Goal: Task Accomplishment & Management: Complete application form

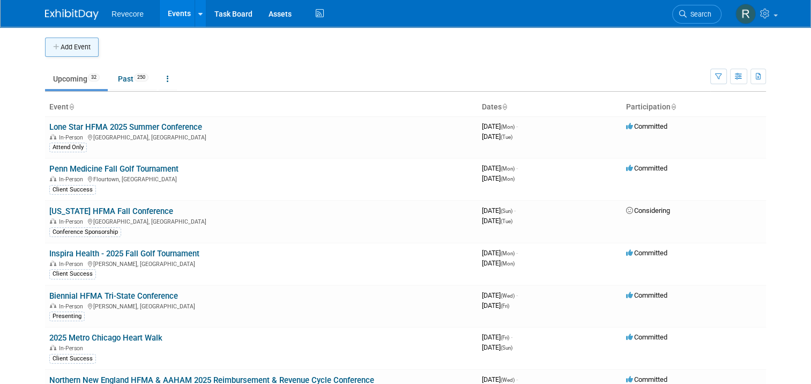
click at [71, 47] on button "Add Event" at bounding box center [72, 47] width 54 height 19
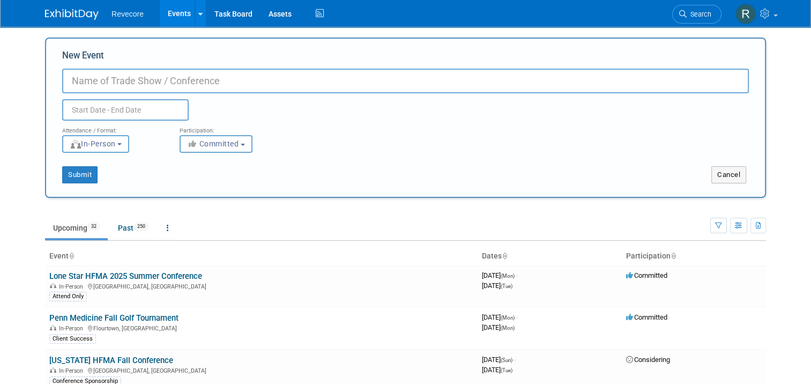
paste input "2026 Revenue Cycle and Finance Conference"
click at [64, 80] on input "2026 Revenue Cycle and Finance Conference" at bounding box center [405, 81] width 687 height 25
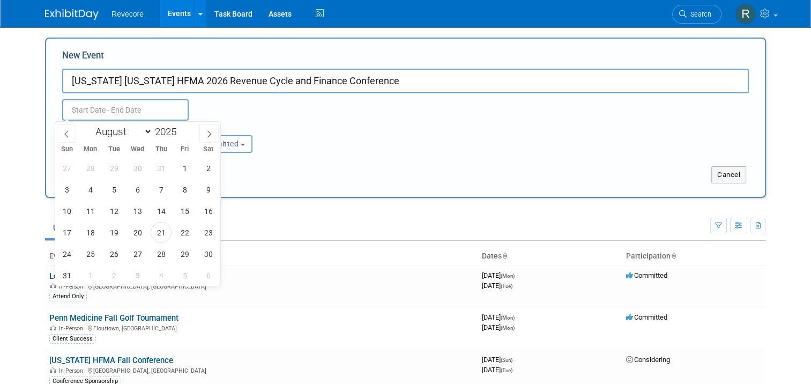
click at [155, 110] on input "text" at bounding box center [125, 109] width 127 height 21
click at [136, 135] on select "January February March April May June July August September October November De…" at bounding box center [122, 131] width 62 height 13
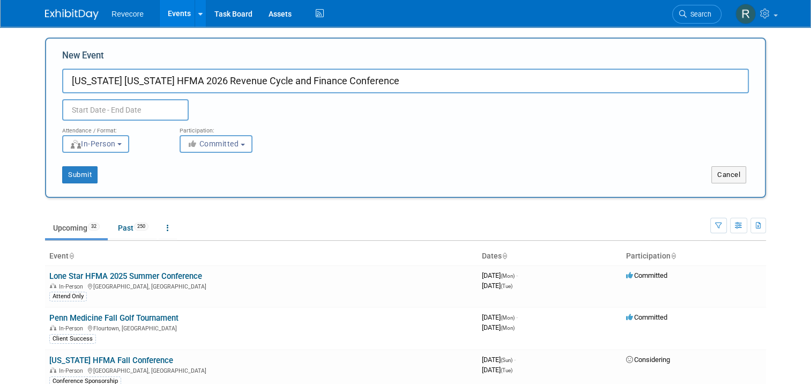
click at [452, 78] on input "Massachusetts Rhode Island HFMA 2026 Revenue Cycle and Finance Conference" at bounding box center [405, 81] width 687 height 25
paste input "January 14-15, 2026"
type input "Massachusetts Rhode Island HFMA 2026 Revenue Cycle and Finance Conference Janua…"
click at [152, 110] on input "text" at bounding box center [125, 109] width 127 height 21
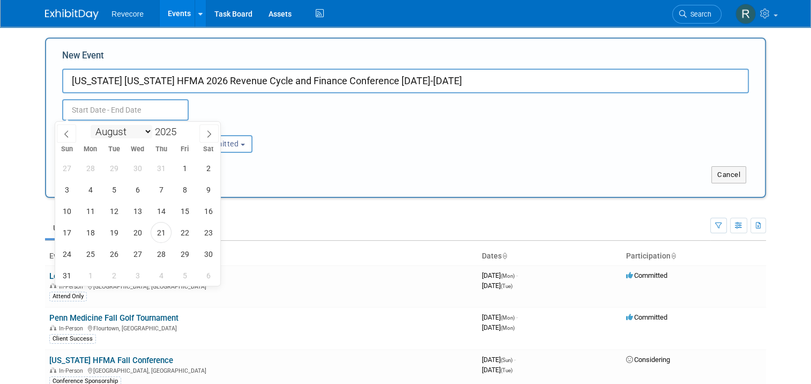
click at [149, 133] on select "January February March April May June July August September October November De…" at bounding box center [122, 131] width 62 height 13
select select "0"
click at [91, 125] on select "January February March April May June July August September October November De…" at bounding box center [122, 131] width 62 height 13
click at [113, 206] on span "14" at bounding box center [114, 211] width 21 height 21
click at [139, 215] on span "15" at bounding box center [137, 211] width 21 height 21
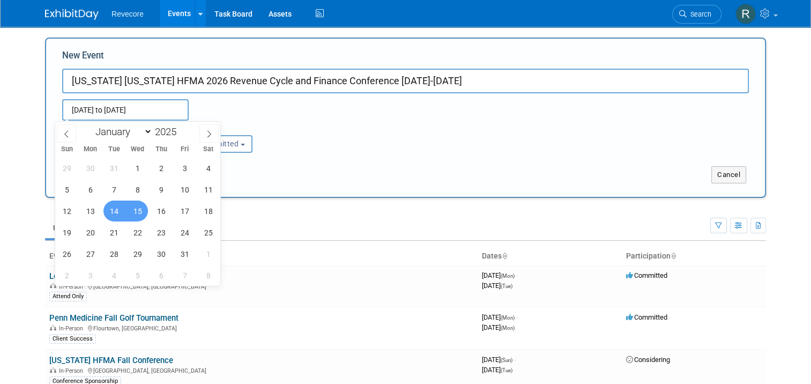
type input "[DATE] to [DATE]"
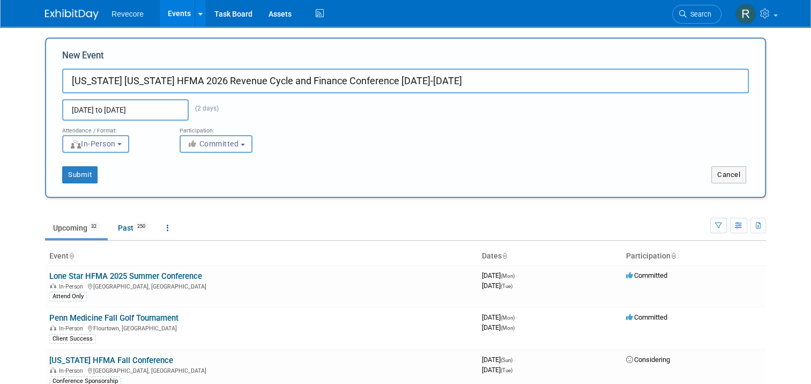
drag, startPoint x: 511, startPoint y: 83, endPoint x: 2, endPoint y: 63, distance: 508.8
click at [2, 63] on body "Revecore Events Add Event Bulk Upload Events Shareable Event Boards Recently Vi…" at bounding box center [405, 192] width 811 height 384
click at [490, 84] on input "Massachusetts Rhode Island HFMA 2026 Revenue Cycle and Finance Conference Janua…" at bounding box center [405, 81] width 687 height 25
drag, startPoint x: 508, startPoint y: 78, endPoint x: 416, endPoint y: 86, distance: 92.6
click at [416, 86] on input "Massachusetts Rhode Island HFMA 2026 Revenue Cycle and Finance Conference Janua…" at bounding box center [405, 81] width 687 height 25
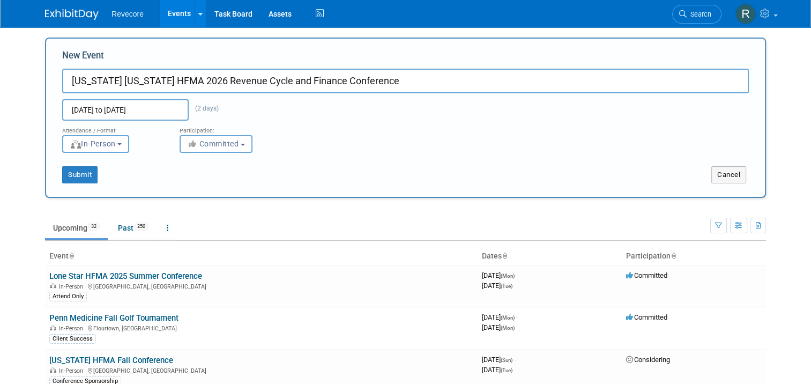
click at [416, 114] on div "Jan 14, 2025 to Jan 15, 2025 (2 days) Duplicate Event Warning" at bounding box center [405, 106] width 703 height 27
drag, startPoint x: 72, startPoint y: 85, endPoint x: 65, endPoint y: 84, distance: 7.1
click at [69, 85] on input "Massachusetts Rhode Island HFMA 2026 Revenue Cycle and Finance Conference" at bounding box center [405, 81] width 687 height 25
click at [65, 84] on input "Massachusetts Rhode Island HFMA 2026 Revenue Cycle and Finance Conference" at bounding box center [405, 81] width 687 height 25
click at [212, 82] on input "Massachusetts Rhode Island HFMA 2026 Revenue Cycle and Finance Conference" at bounding box center [405, 81] width 687 height 25
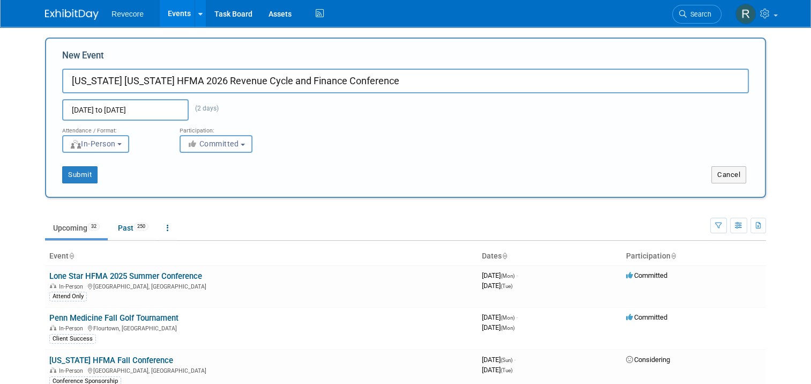
click at [212, 82] on input "Massachusetts Rhode Island HFMA 2026 Revenue Cycle and Finance Conference" at bounding box center [405, 81] width 687 height 25
paste input "2026 HFMA Massachusetts Rhode Island"
type input "2026 HFMA [US_STATE] [US_STATE] Revenue Cycle and Finance Conference"
click at [300, 112] on div "Jan 14, 2025 to Jan 15, 2025 (2 days) Duplicate Event Warning" at bounding box center [405, 106] width 703 height 27
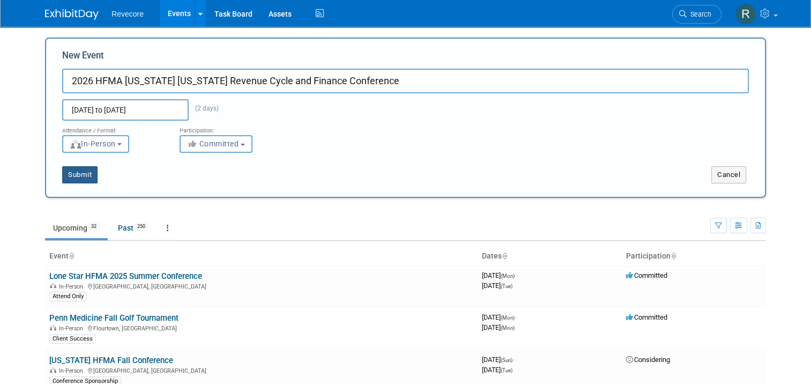
click at [76, 171] on button "Submit" at bounding box center [79, 174] width 35 height 17
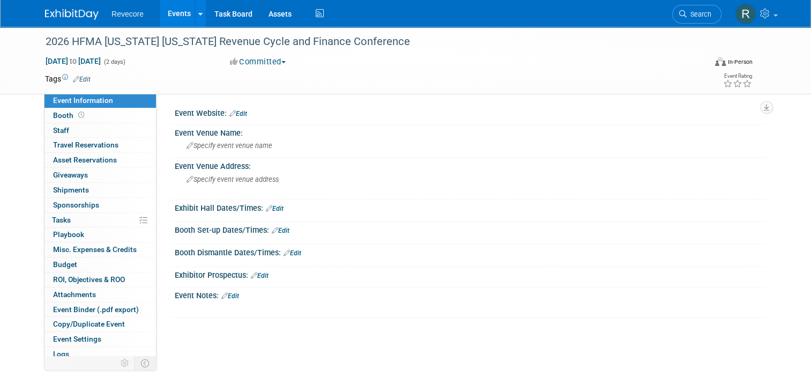
click at [73, 79] on link "Edit" at bounding box center [82, 80] width 18 height 8
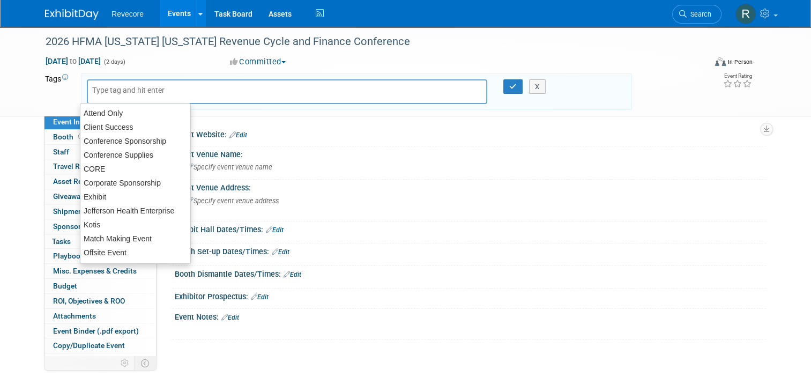
click at [109, 92] on input "text" at bounding box center [135, 90] width 86 height 11
type input "Ex"
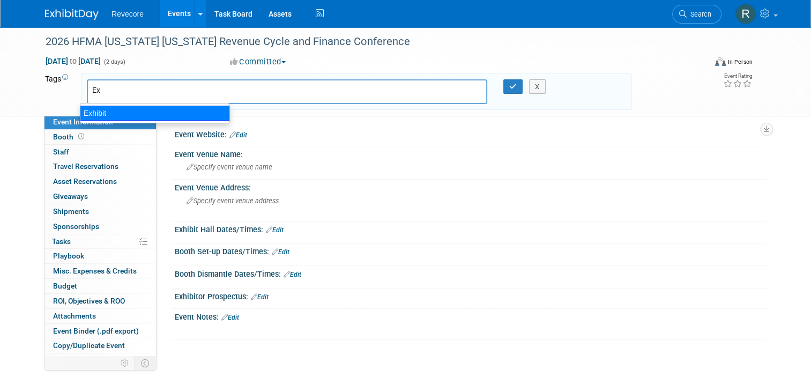
click at [129, 116] on div "Exhibit" at bounding box center [155, 113] width 150 height 15
type input "Exhibit"
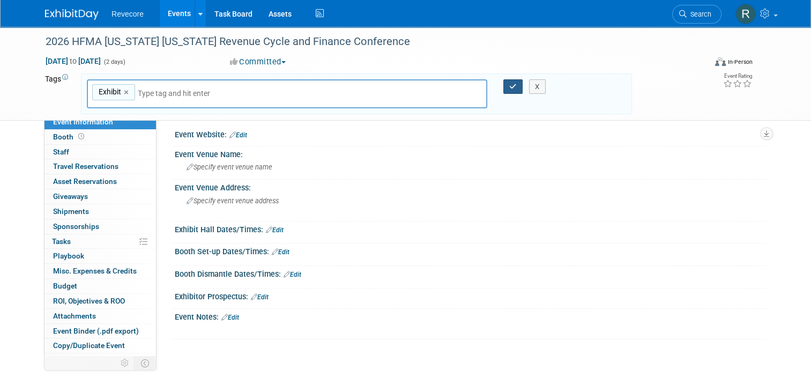
click at [510, 88] on button "button" at bounding box center [513, 86] width 19 height 15
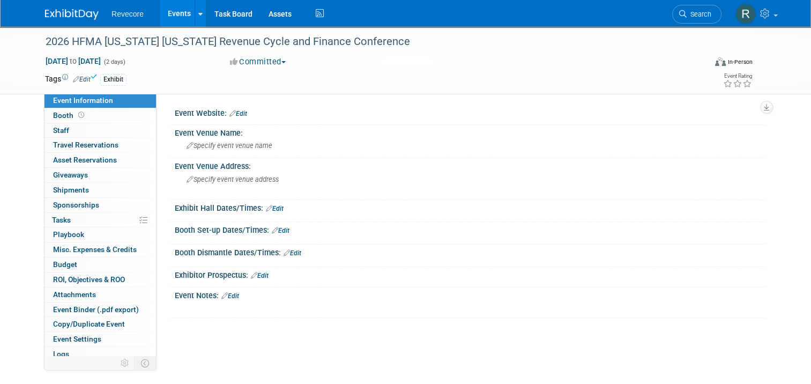
click at [240, 112] on link "Edit" at bounding box center [239, 114] width 18 height 8
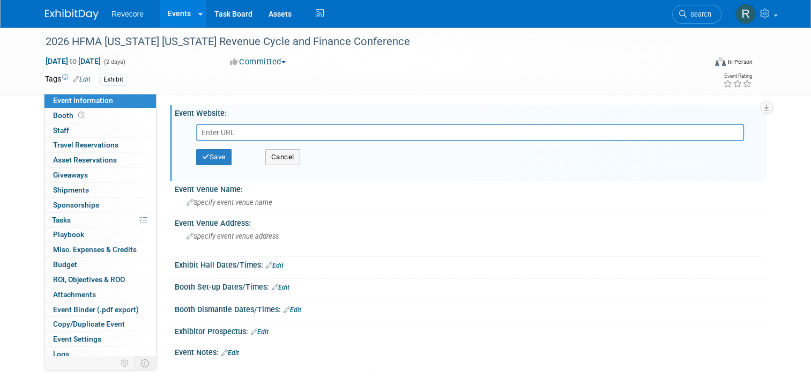
click at [270, 139] on input "text" at bounding box center [470, 132] width 548 height 17
paste input "https://web.cvent.com/event/61bd3771-6c32-47c5-ac63-b69674a01f24/summary"
type input "https://web.cvent.com/event/61bd3771-6c32-47c5-ac63-b69674a01f24/summary"
click at [214, 159] on button "Save" at bounding box center [213, 157] width 35 height 16
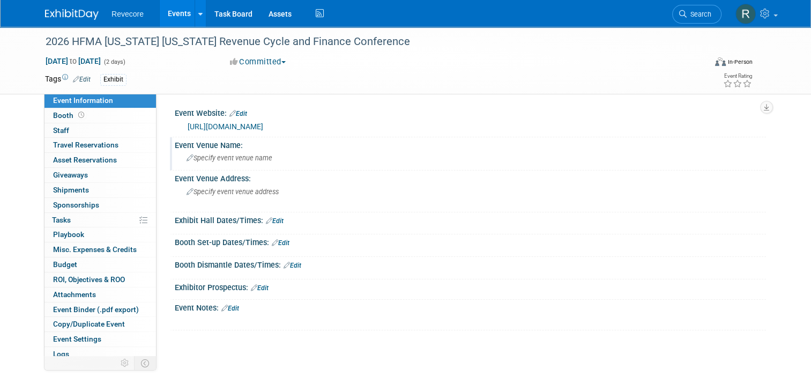
click at [230, 161] on span "Specify event venue name" at bounding box center [230, 158] width 86 height 8
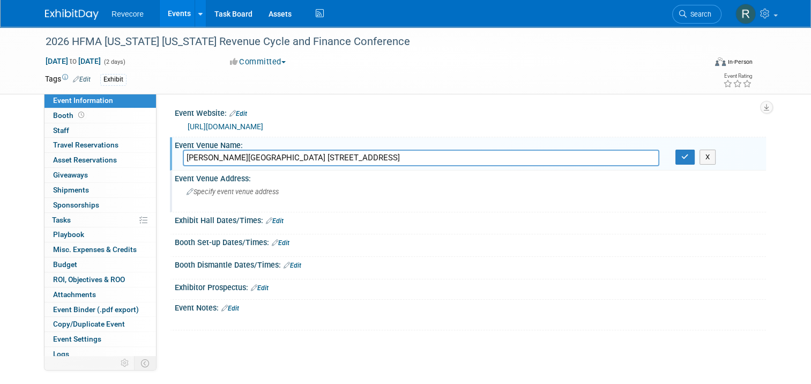
type input "Gillette Stadium 1 Patriot Place Foxborough, MA 02035"
click at [244, 198] on div "Specify event venue address" at bounding box center [298, 195] width 231 height 25
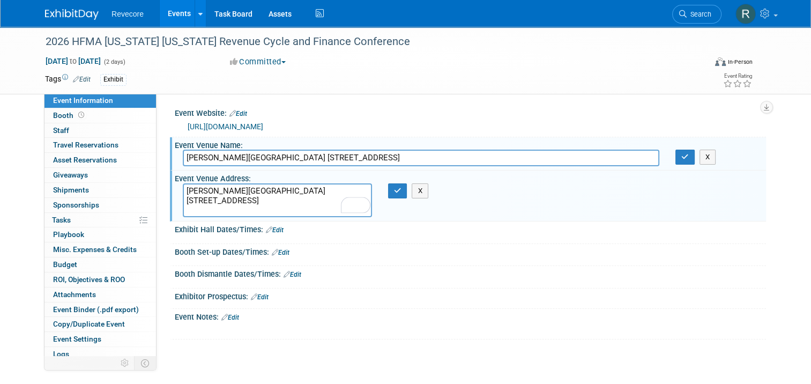
drag, startPoint x: 258, startPoint y: 191, endPoint x: 146, endPoint y: 186, distance: 112.2
click at [146, 186] on div "Event Information Event Info Booth Booth 0 Staff 0 Staff 0 Travel Reservations …" at bounding box center [405, 201] width 737 height 348
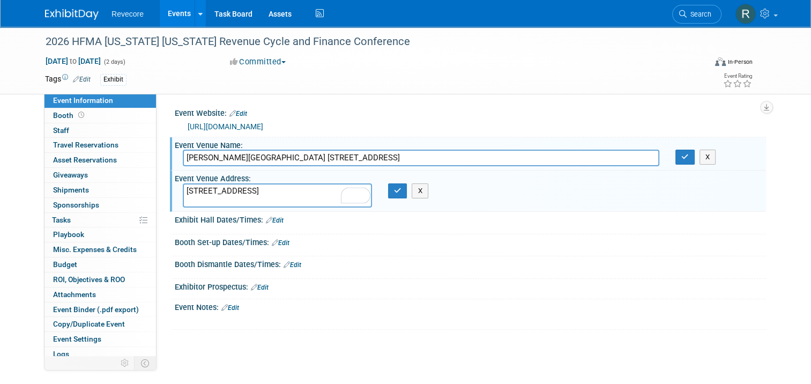
type textarea "[STREET_ADDRESS]"
drag, startPoint x: 408, startPoint y: 156, endPoint x: 235, endPoint y: 156, distance: 172.2
click at [235, 156] on input "Gillette Stadium 1 Patriot Place Foxborough, MA 02035" at bounding box center [421, 158] width 477 height 17
type input "[PERSON_NAME][GEOGRAPHIC_DATA]"
click at [383, 188] on div "X" at bounding box center [400, 190] width 41 height 15
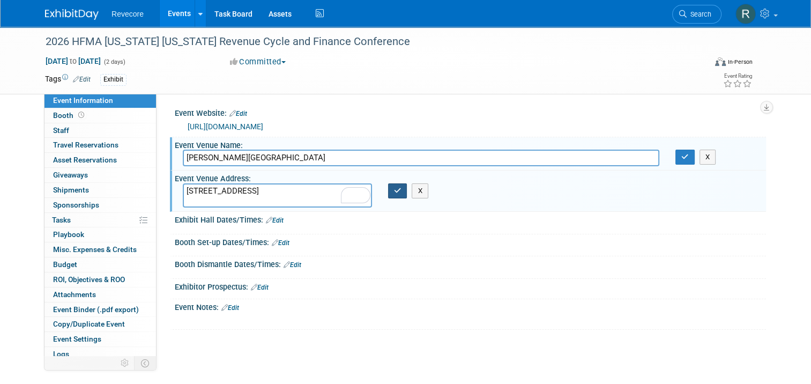
drag, startPoint x: 390, startPoint y: 188, endPoint x: 494, endPoint y: 175, distance: 104.8
click at [391, 188] on button "button" at bounding box center [397, 190] width 19 height 15
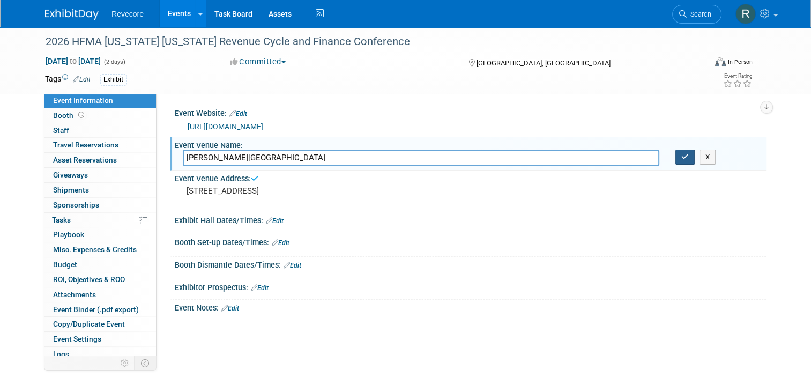
click at [687, 156] on icon "button" at bounding box center [686, 156] width 8 height 7
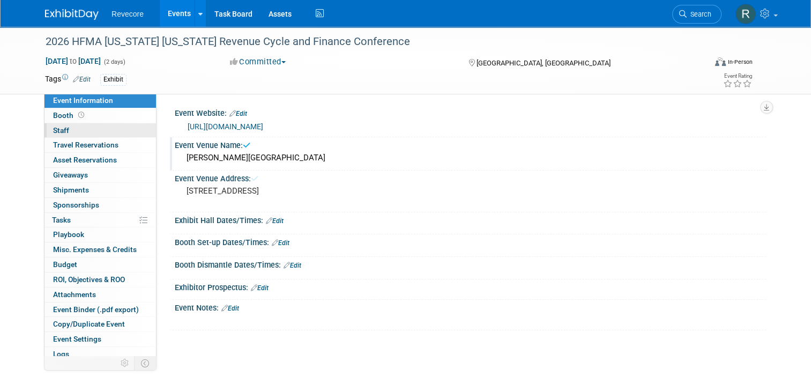
drag, startPoint x: 77, startPoint y: 126, endPoint x: 86, endPoint y: 123, distance: 9.7
click at [77, 126] on link "0 Staff 0" at bounding box center [101, 130] width 112 height 14
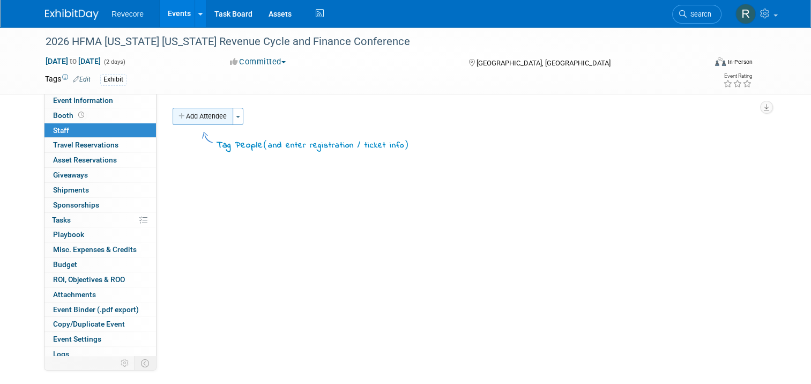
click at [193, 116] on button "Add Attendee" at bounding box center [203, 116] width 61 height 17
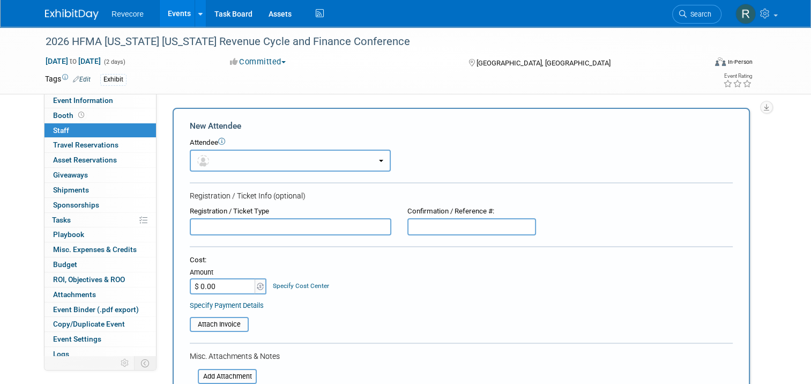
click at [219, 162] on button "button" at bounding box center [290, 161] width 201 height 22
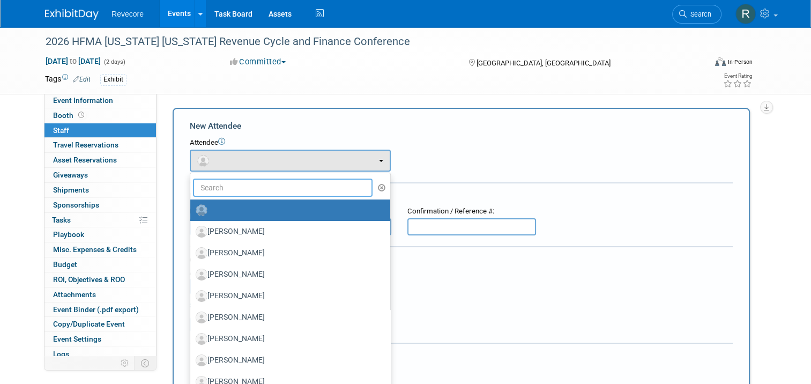
click at [218, 186] on input "text" at bounding box center [283, 188] width 180 height 18
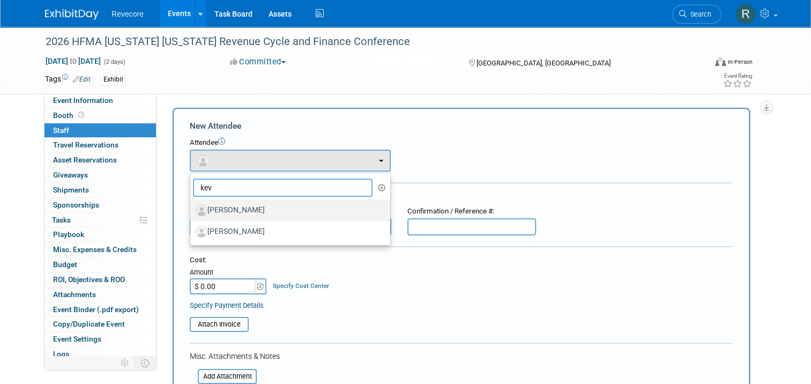
type input "kev"
click at [225, 215] on label "Kevin Wert" at bounding box center [288, 210] width 184 height 17
click at [192, 212] on input "Kevin Wert" at bounding box center [188, 208] width 7 height 7
select select "70c883f5-c502-4aef-ac33-7d088e4fa1d4"
select select "4"
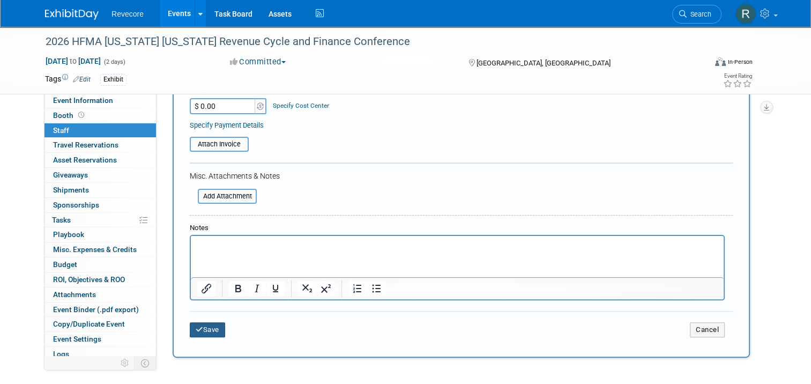
click at [198, 329] on button "Save" at bounding box center [207, 329] width 35 height 15
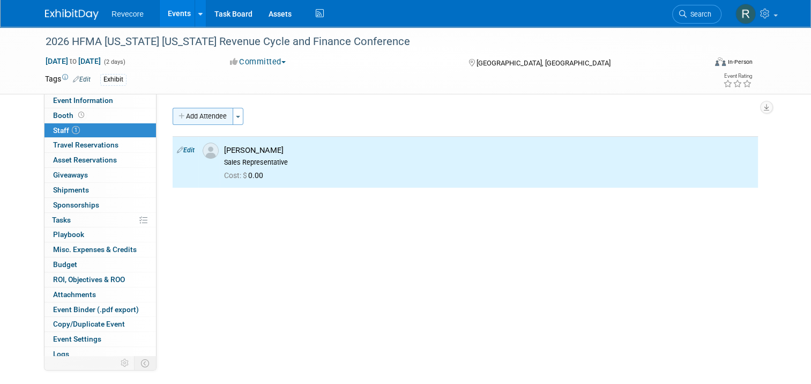
click at [194, 119] on button "Add Attendee" at bounding box center [203, 116] width 61 height 17
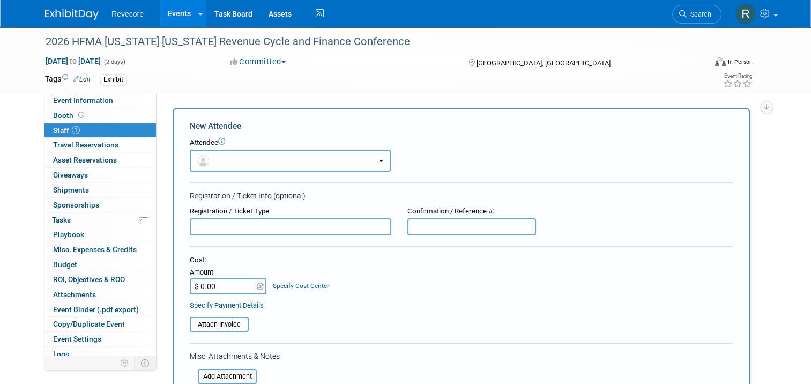
click at [221, 166] on button "button" at bounding box center [290, 161] width 201 height 22
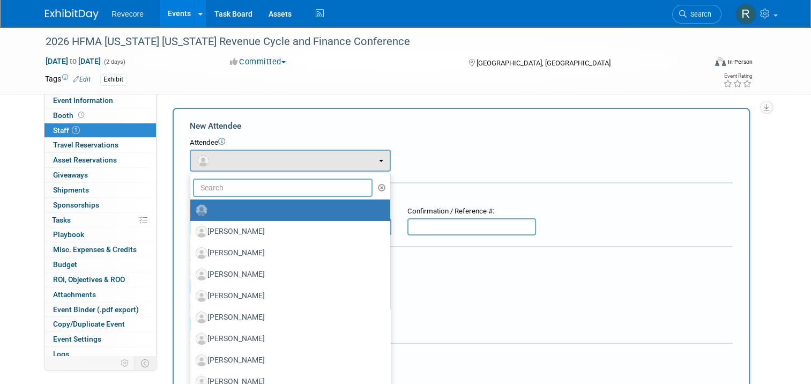
click at [224, 188] on input "text" at bounding box center [283, 188] width 180 height 18
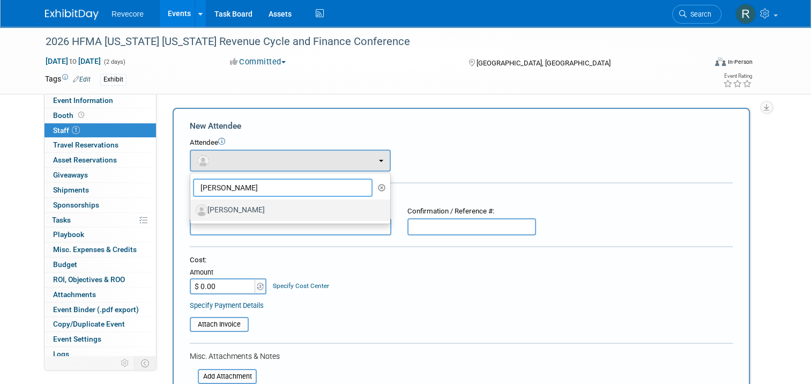
type input "dan"
click at [231, 211] on label "Dan Richards" at bounding box center [288, 210] width 184 height 17
click at [192, 211] on input "Dan Richards" at bounding box center [188, 208] width 7 height 7
select select "fc825115-bba8-4db0-a8a4-85a0ed1763f8"
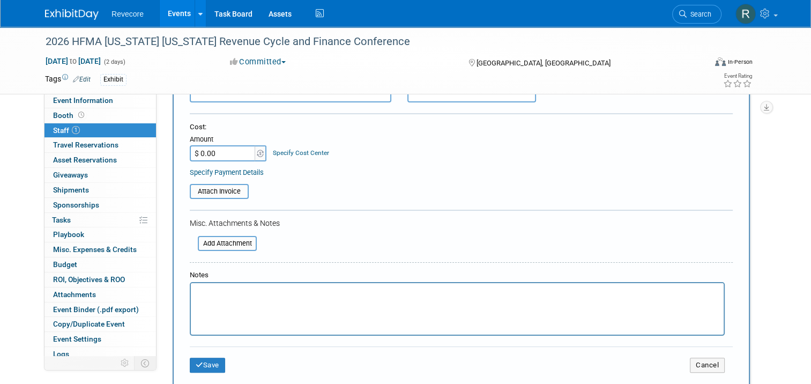
scroll to position [215, 0]
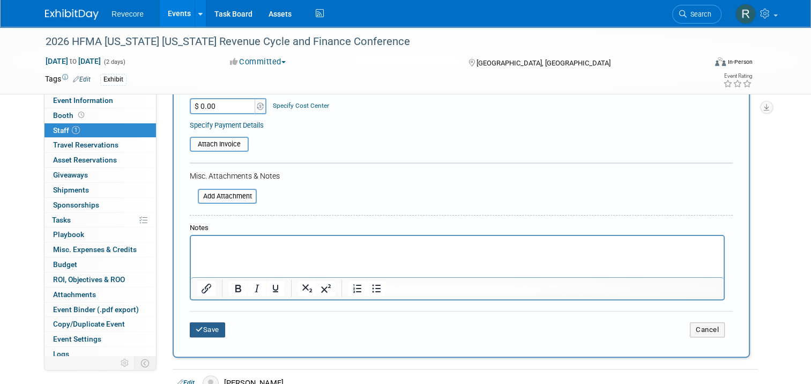
click at [198, 323] on button "Save" at bounding box center [207, 329] width 35 height 15
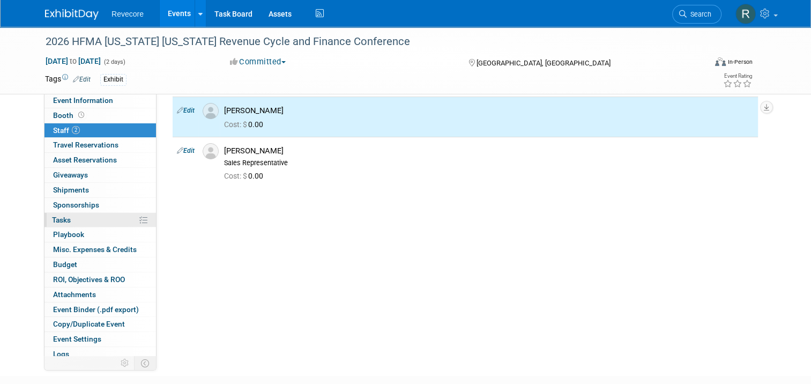
scroll to position [0, 0]
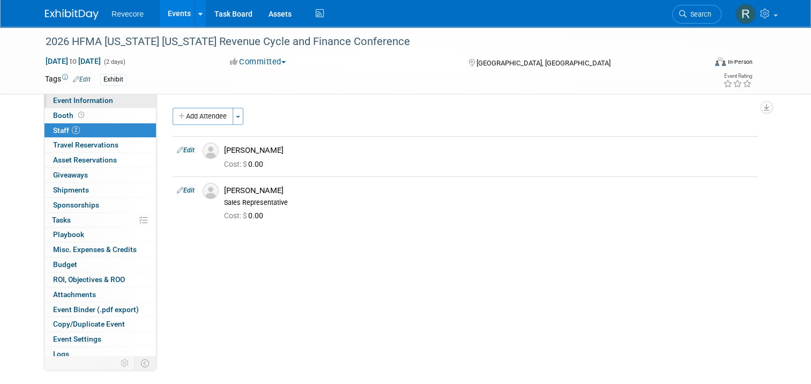
click at [122, 101] on link "Event Information" at bounding box center [101, 100] width 112 height 14
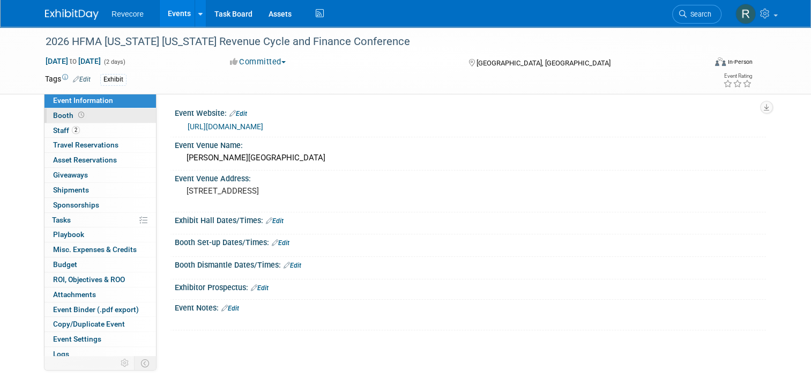
click at [124, 112] on link "Booth" at bounding box center [101, 115] width 112 height 14
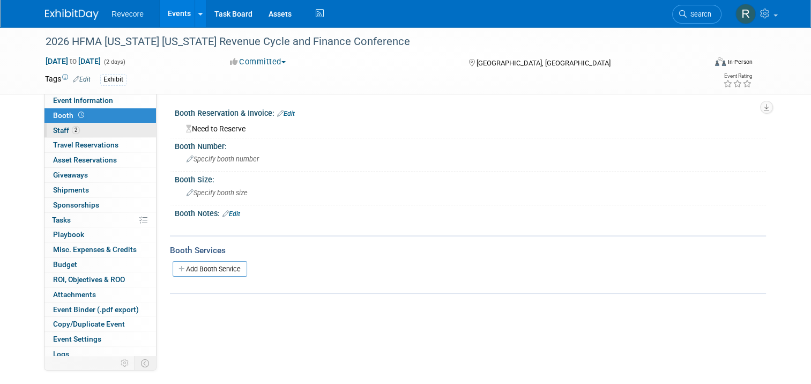
click at [124, 129] on link "2 Staff 2" at bounding box center [101, 130] width 112 height 14
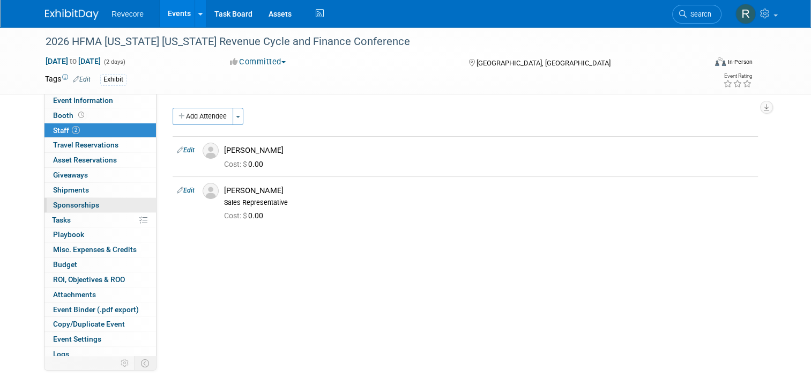
click at [99, 202] on link "0 Sponsorships 0" at bounding box center [101, 205] width 112 height 14
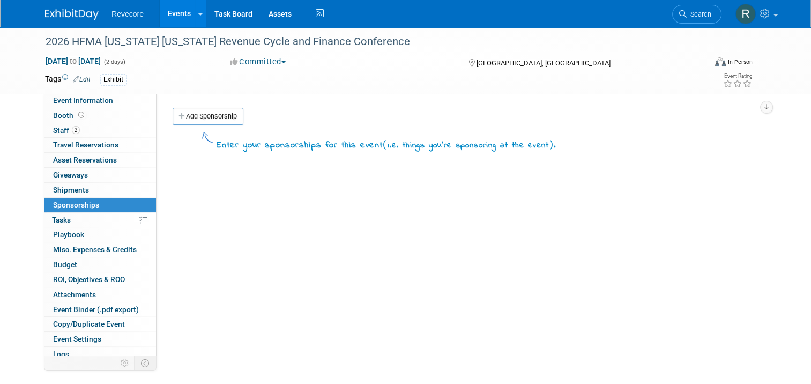
click at [174, 18] on link "Events" at bounding box center [179, 13] width 39 height 27
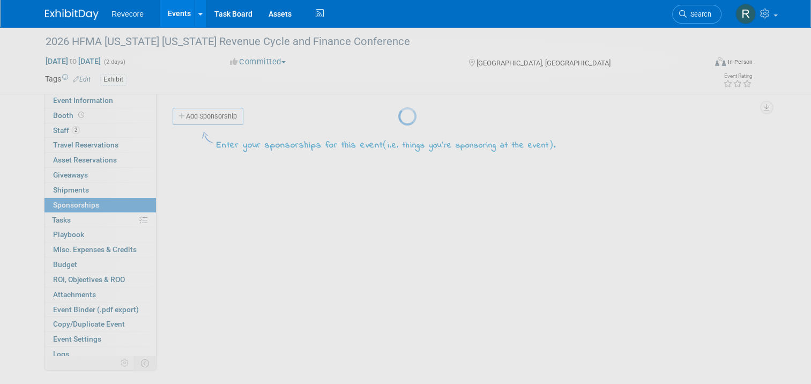
scroll to position [53, 0]
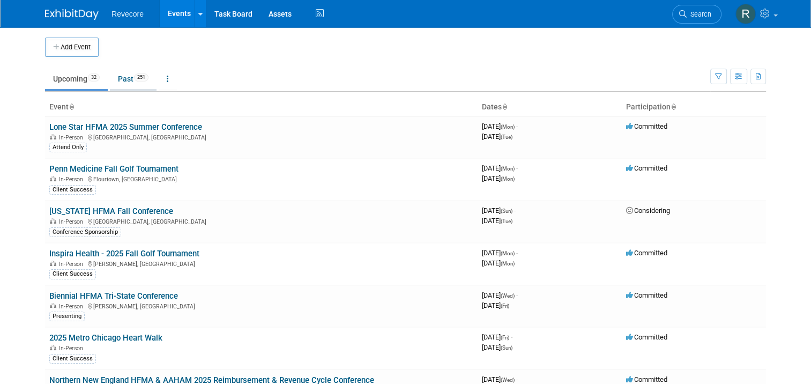
click at [136, 72] on link "Past 251" at bounding box center [133, 79] width 47 height 20
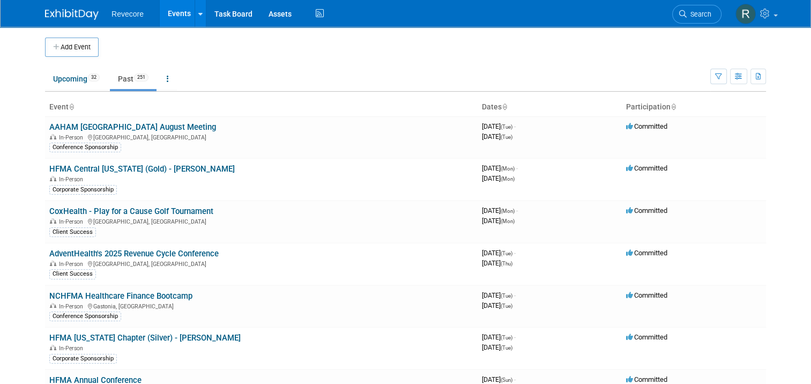
scroll to position [1303, 0]
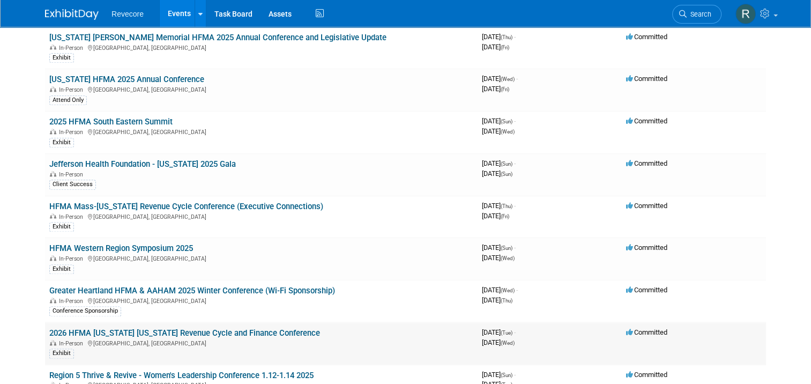
click at [255, 328] on link "2026 HFMA [US_STATE] [US_STATE] Revenue Cycle and Finance Conference" at bounding box center [184, 333] width 271 height 10
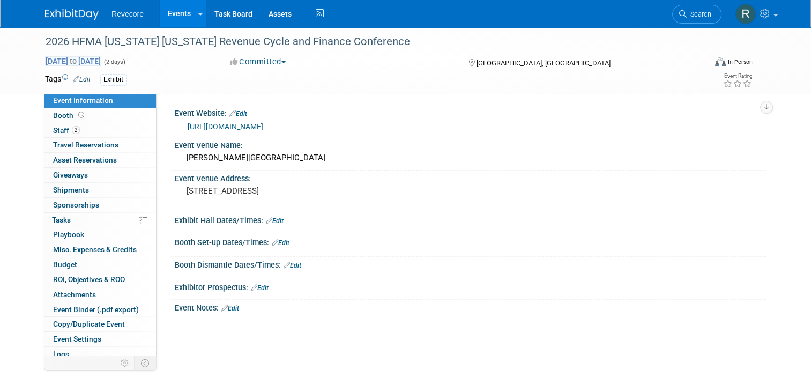
click at [101, 58] on span "[DATE] to [DATE]" at bounding box center [73, 61] width 56 height 10
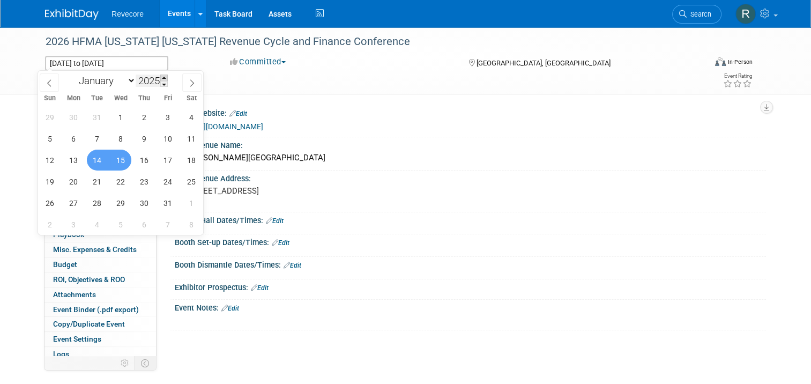
click at [163, 77] on span at bounding box center [164, 78] width 8 height 6
type input "2026"
click at [124, 158] on span "14" at bounding box center [120, 160] width 21 height 21
type input "[DATE]"
click at [146, 158] on span "15" at bounding box center [144, 160] width 21 height 21
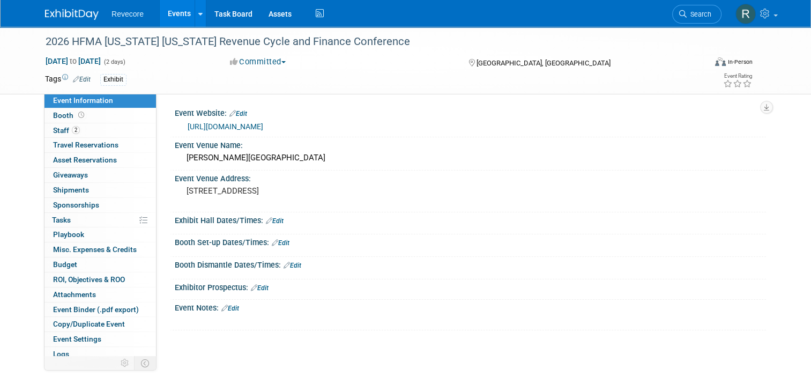
click at [178, 19] on link "Events" at bounding box center [179, 13] width 39 height 27
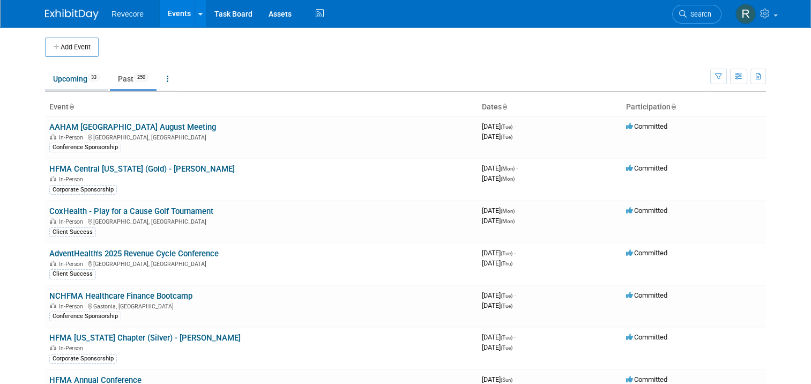
click at [81, 79] on link "Upcoming 33" at bounding box center [76, 79] width 63 height 20
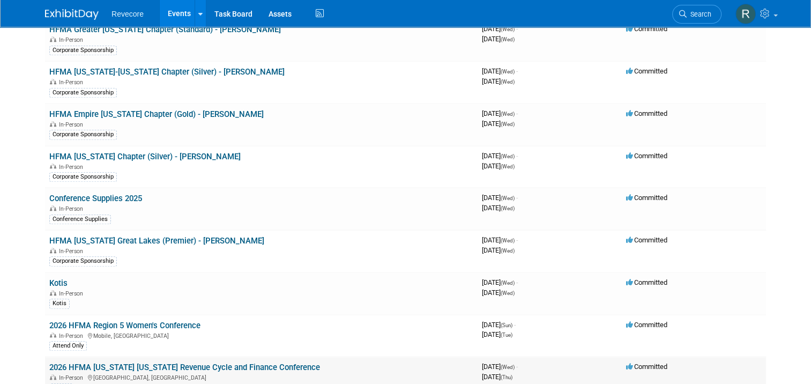
scroll to position [916, 0]
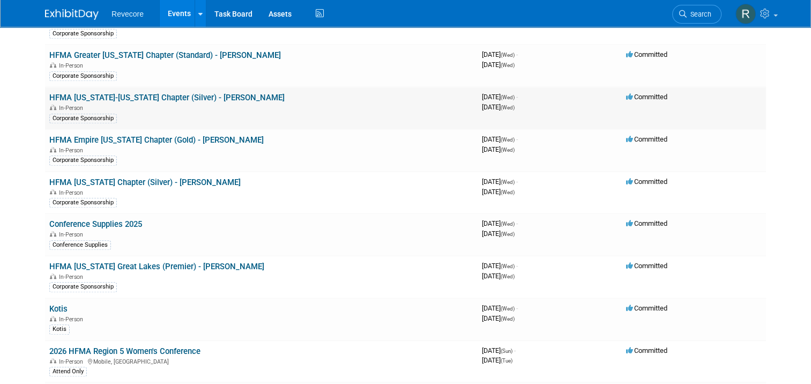
click at [257, 93] on link "HFMA [US_STATE]-[US_STATE] Chapter (Silver) - [PERSON_NAME]" at bounding box center [166, 98] width 235 height 10
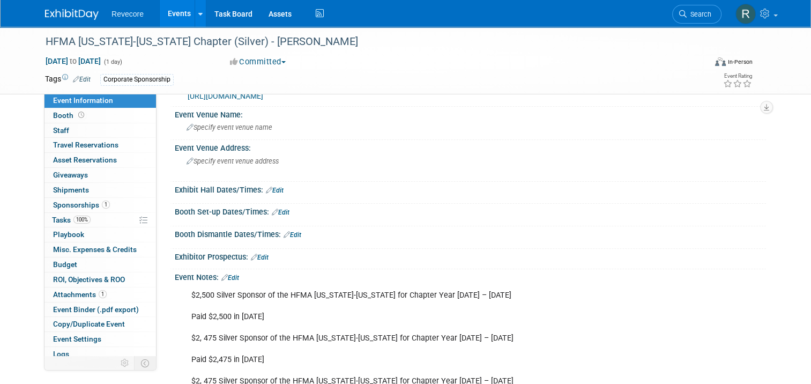
scroll to position [107, 0]
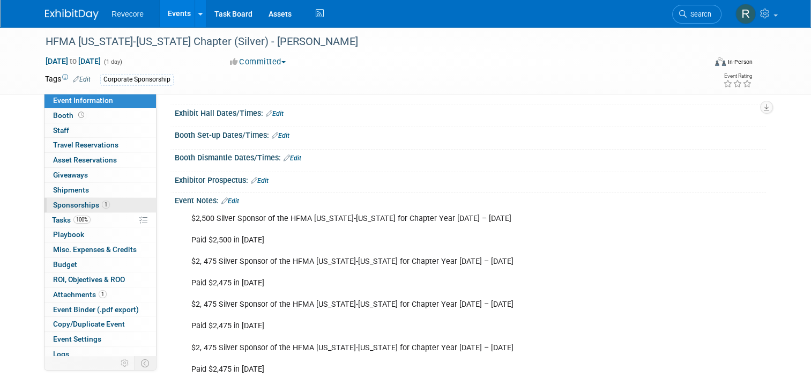
click at [127, 202] on link "1 Sponsorships 1" at bounding box center [101, 205] width 112 height 14
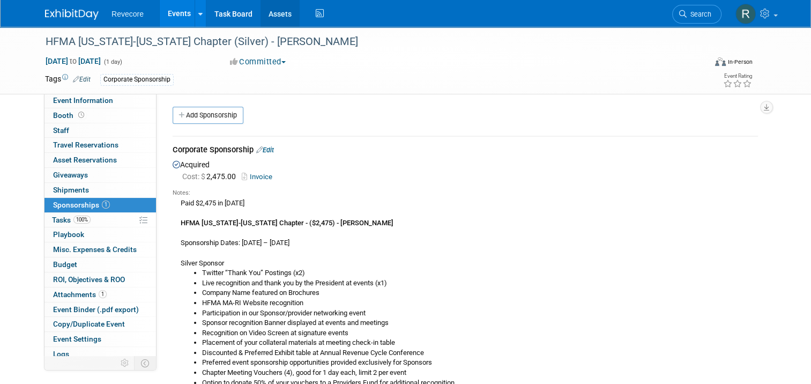
scroll to position [0, 0]
click at [168, 17] on link "Events" at bounding box center [179, 13] width 39 height 27
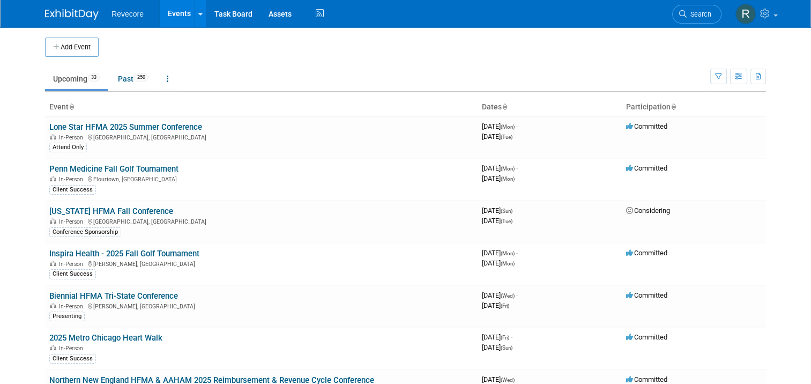
click at [246, 63] on td "Upcoming 33 Past 250 All Events 283 Past and Upcoming Grouped Annually Events g…" at bounding box center [378, 74] width 666 height 35
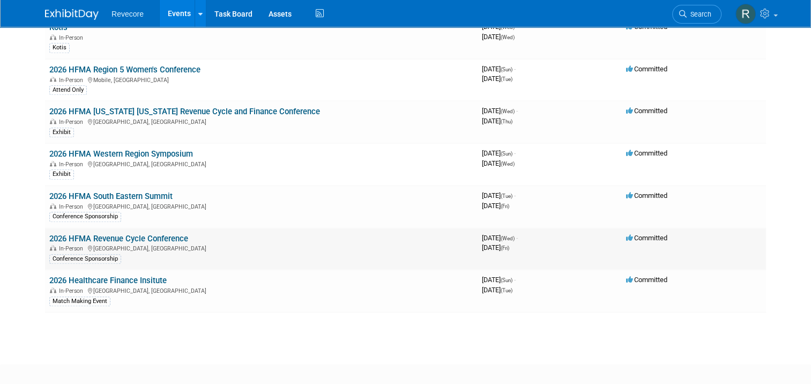
scroll to position [1238, 0]
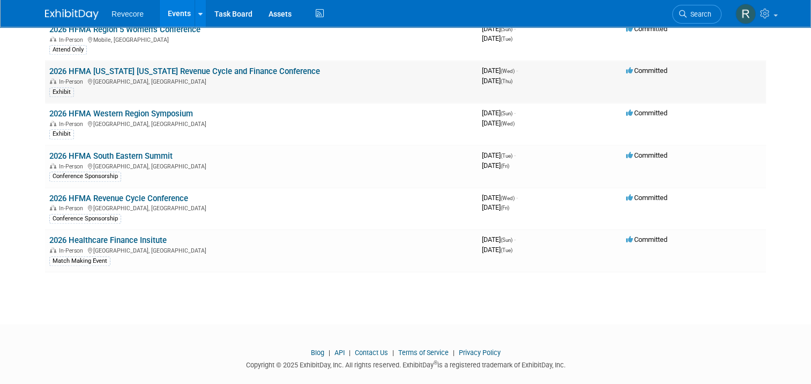
click at [279, 67] on link "2026 HFMA [US_STATE] [US_STATE] Revenue Cycle and Finance Conference" at bounding box center [184, 72] width 271 height 10
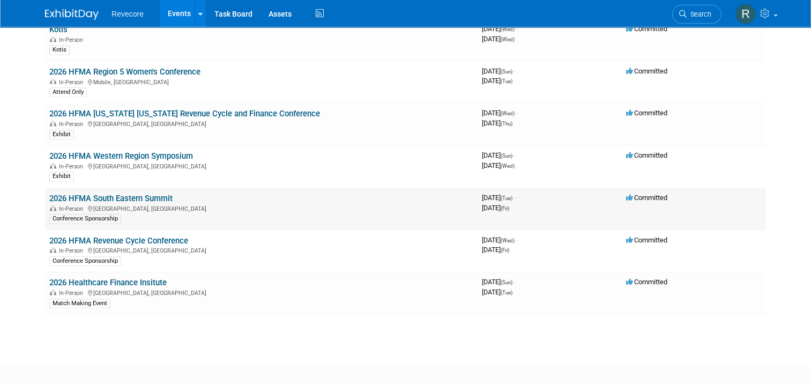
scroll to position [1131, 0]
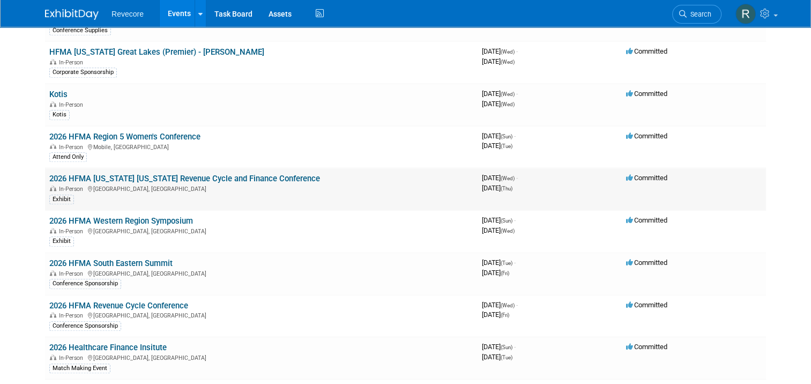
click at [208, 168] on td "2026 HFMA [US_STATE] [US_STATE] Revenue Cycle and Finance Conference In-Person …" at bounding box center [261, 189] width 433 height 42
click at [206, 174] on link "2026 HFMA [US_STATE] [US_STATE] Revenue Cycle and Finance Conference" at bounding box center [184, 179] width 271 height 10
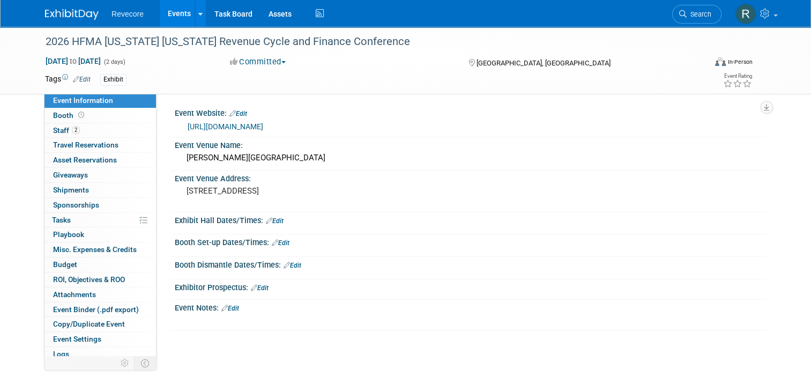
click at [109, 208] on link "0 Sponsorships 0" at bounding box center [101, 205] width 112 height 14
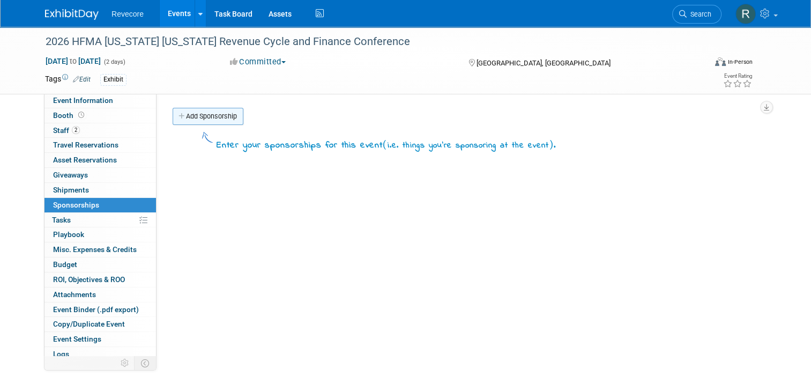
click at [220, 122] on link "Add Sponsorship" at bounding box center [208, 116] width 71 height 17
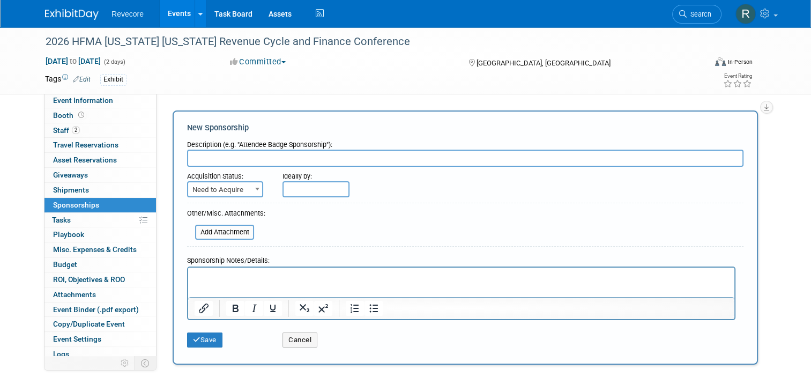
click at [235, 160] on input "text" at bounding box center [465, 158] width 557 height 17
click at [272, 159] on input "text" at bounding box center [465, 158] width 557 height 17
paste input "Exhibit Table"
type input "Exhibit Table"
drag, startPoint x: 248, startPoint y: 194, endPoint x: 236, endPoint y: 220, distance: 29.0
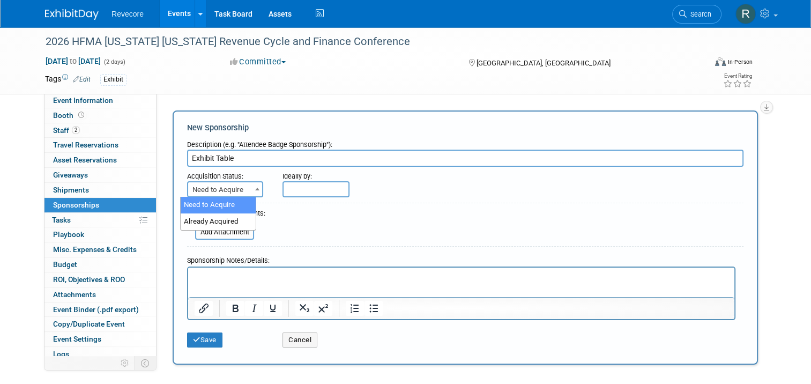
select select "2"
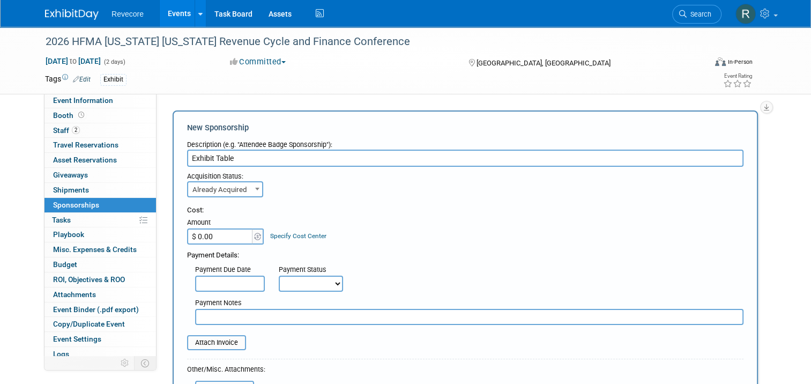
click at [225, 238] on input "$ 0.00" at bounding box center [220, 236] width 67 height 16
type input "$ 1,500.00"
click at [415, 225] on div "Cost: Amount $ 1,500.00 Specify Cost Center Cost Center -- Not Specified --" at bounding box center [465, 224] width 557 height 39
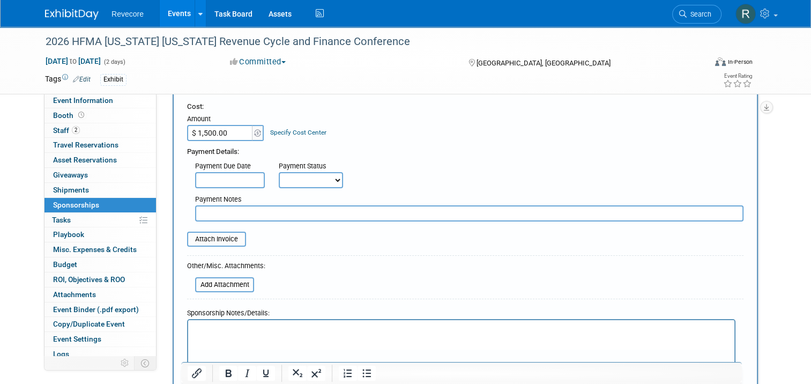
scroll to position [107, 0]
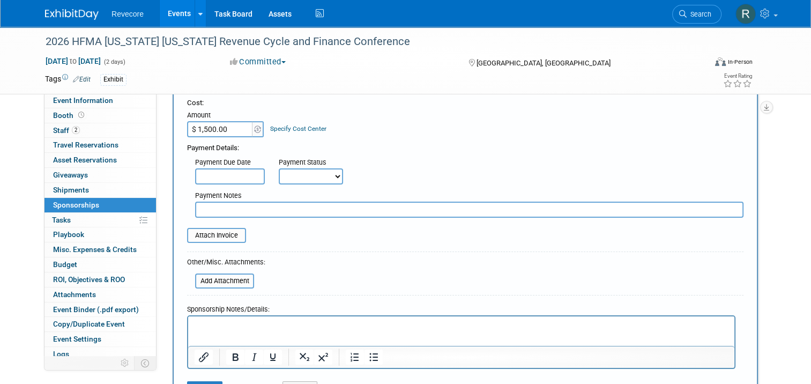
click at [279, 323] on p "Rich Text Area. Press ALT-0 for help." at bounding box center [462, 325] width 534 height 11
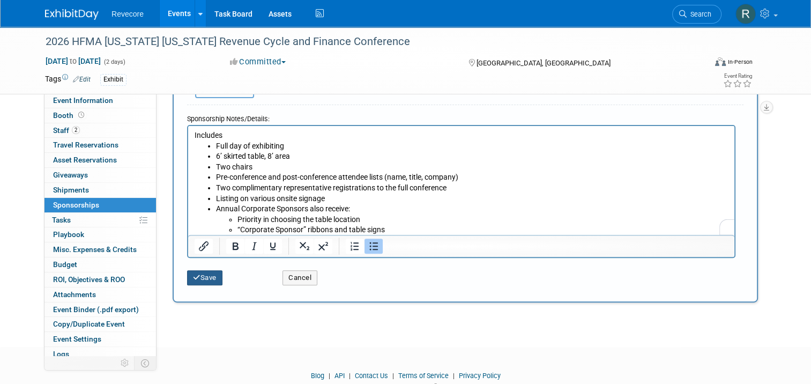
scroll to position [279, 0]
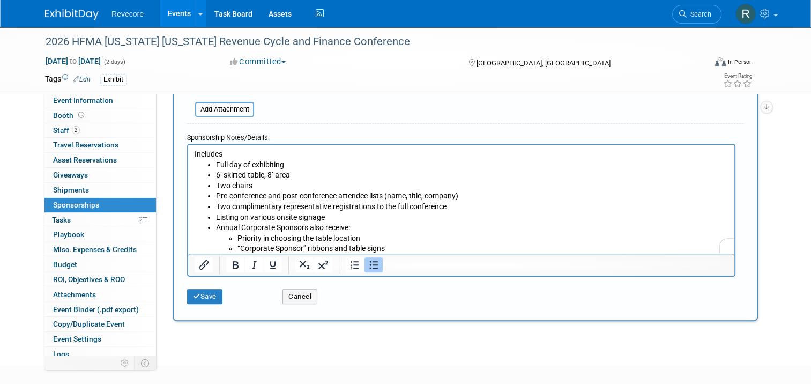
click at [407, 247] on li "“Corporate Sponsor” ribbons and table signs" at bounding box center [483, 248] width 491 height 11
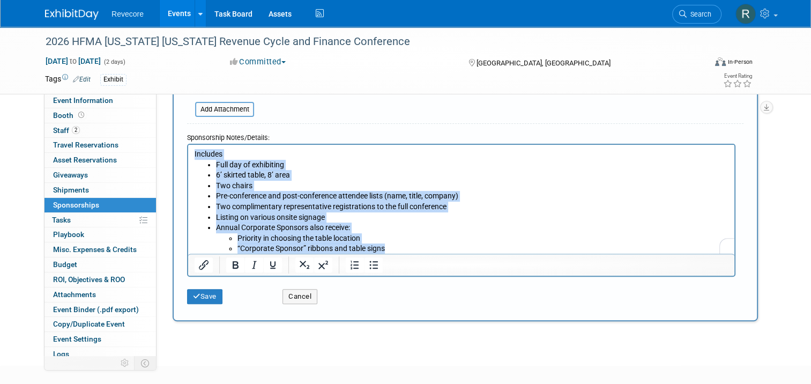
drag, startPoint x: 402, startPoint y: 250, endPoint x: 121, endPoint y: 151, distance: 298.5
click at [188, 151] on html "Includes Full day of exhibiting 6’ skirted table, 8’ area Two chairs Pre-confer…" at bounding box center [461, 198] width 546 height 109
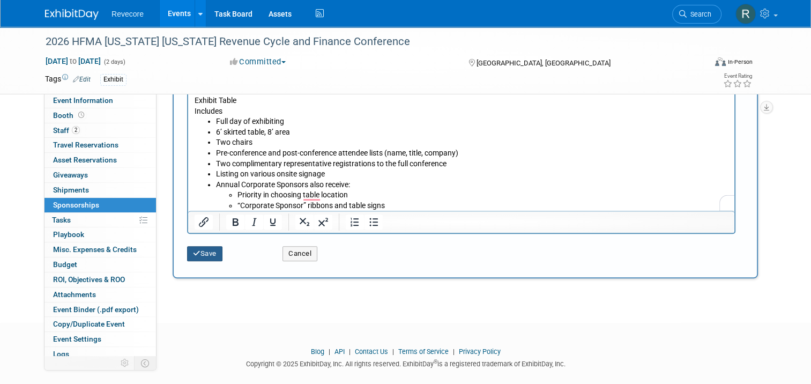
click at [205, 253] on button "Save" at bounding box center [204, 253] width 35 height 15
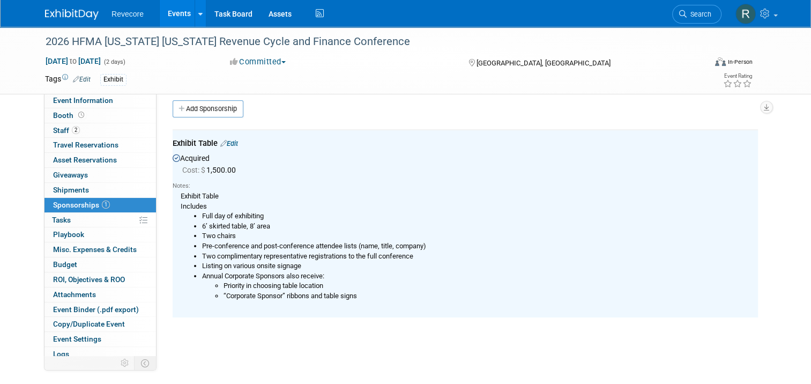
scroll to position [0, 0]
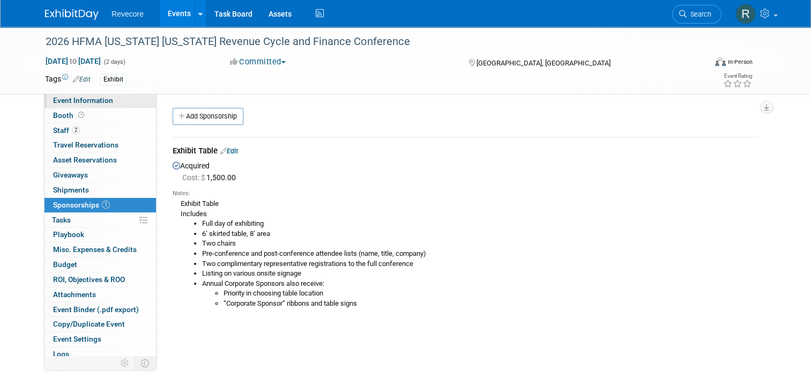
click at [96, 98] on span "Event Information" at bounding box center [83, 100] width 60 height 9
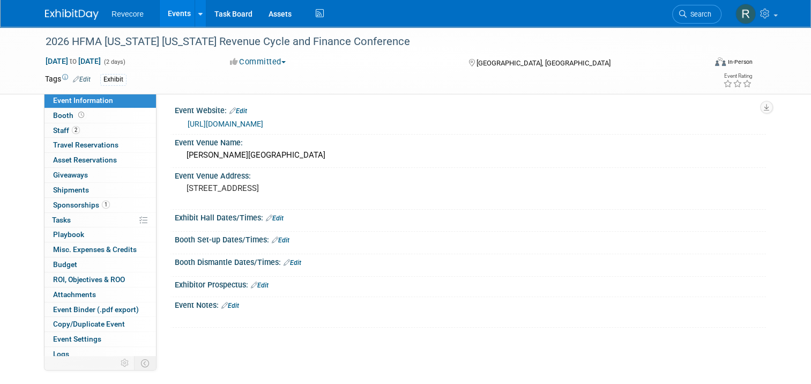
scroll to position [107, 0]
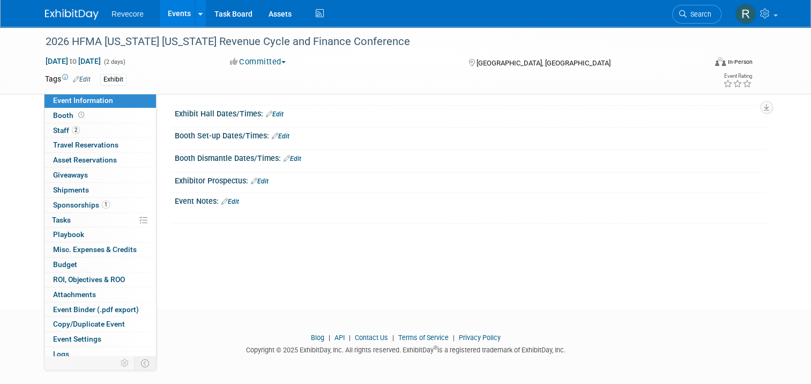
click at [227, 202] on link "Edit" at bounding box center [230, 202] width 18 height 8
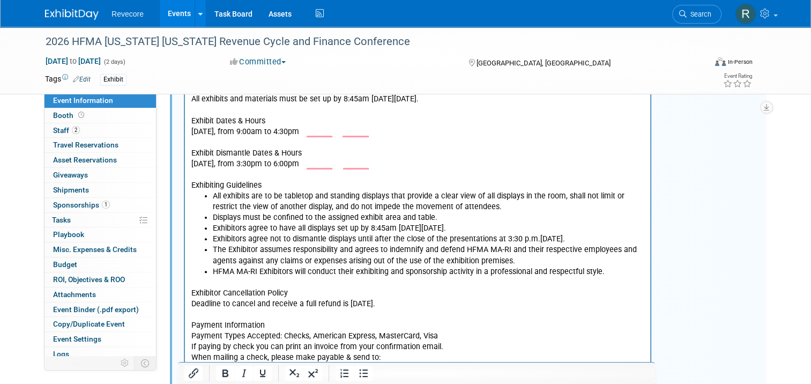
scroll to position [87, 0]
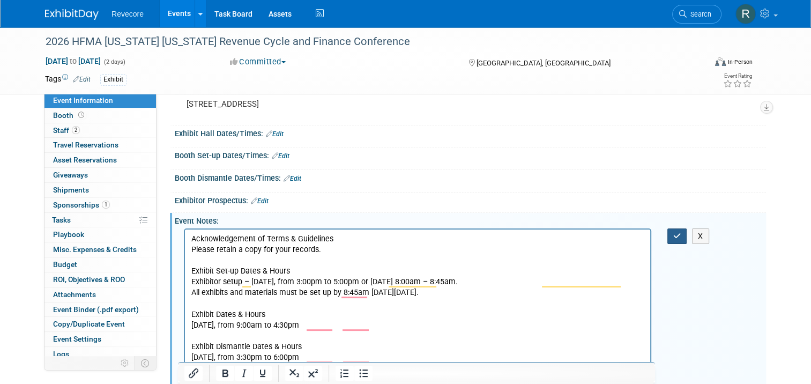
click at [678, 234] on icon "button" at bounding box center [678, 236] width 8 height 8
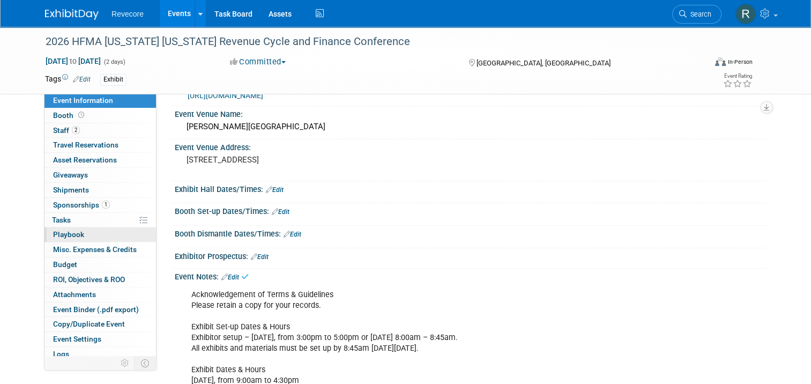
scroll to position [0, 0]
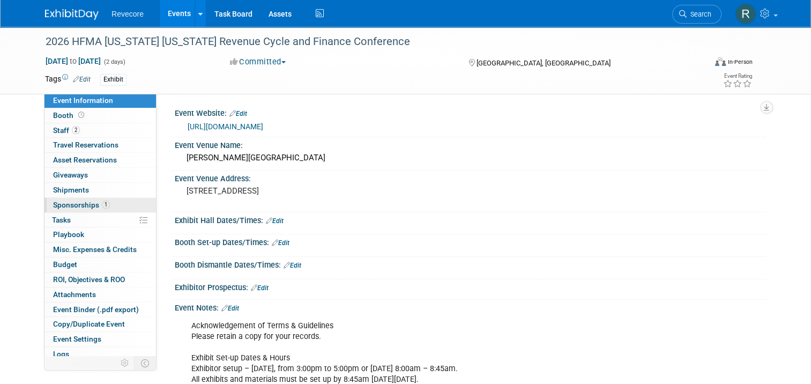
click at [102, 203] on span "1" at bounding box center [106, 205] width 8 height 8
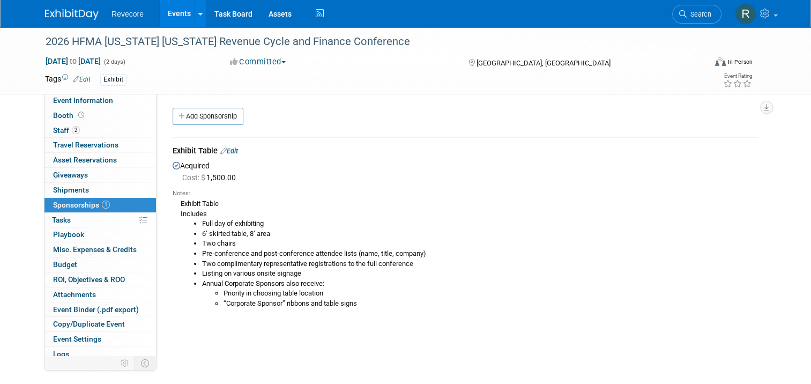
click at [172, 20] on link "Events" at bounding box center [179, 13] width 39 height 27
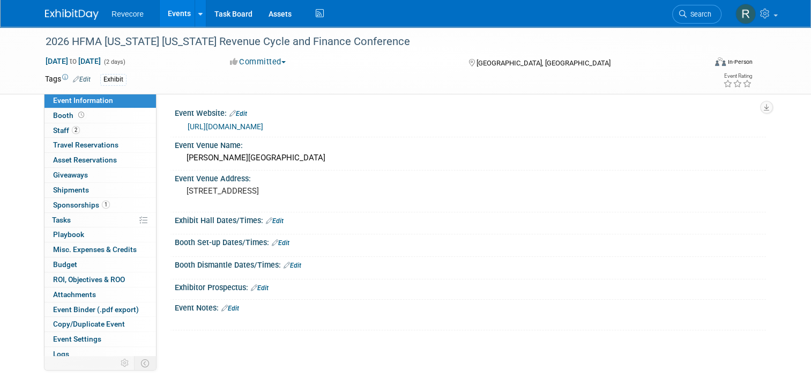
click at [173, 21] on link "Events" at bounding box center [179, 13] width 39 height 27
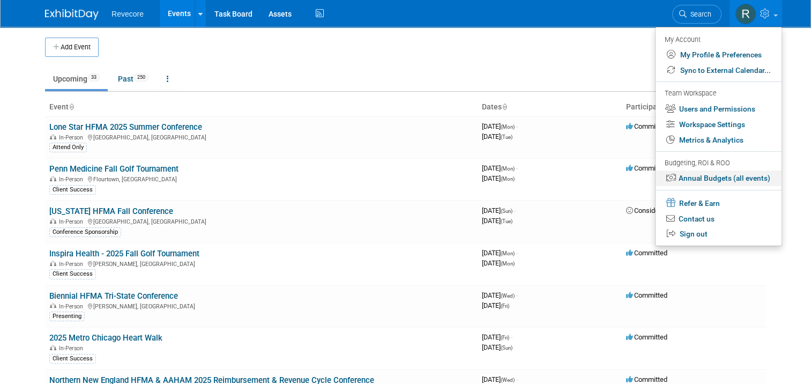
click at [781, 173] on link "Annual Budgets (all events)" at bounding box center [719, 179] width 126 height 16
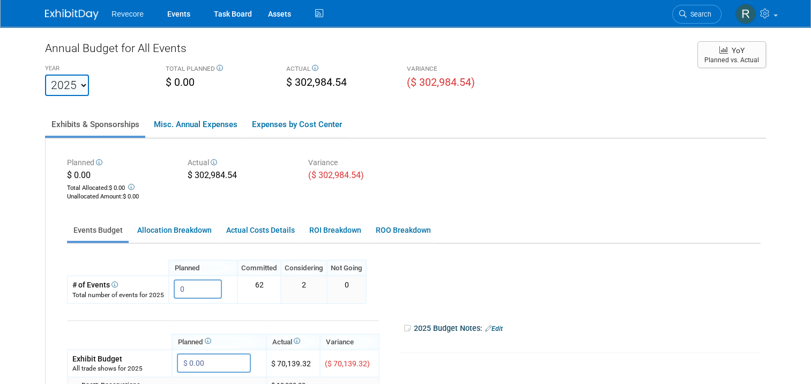
click at [75, 88] on select "2020 2021 2022 2023 2024 2025 2026 2027 2028 2029 2030 2031" at bounding box center [67, 85] width 44 height 21
select select "2026"
click at [45, 75] on select "2020 2021 2022 2023 2024 2025 2026 2027 2028 2029 2030 2031" at bounding box center [67, 85] width 44 height 21
click at [585, 107] on div "Annual Budget for All Events YEAR [DATE] 2021 2022 2023 2024 2025 2026 2027 202…" at bounding box center [405, 339] width 721 height 599
click at [159, 17] on link "Events" at bounding box center [178, 13] width 39 height 27
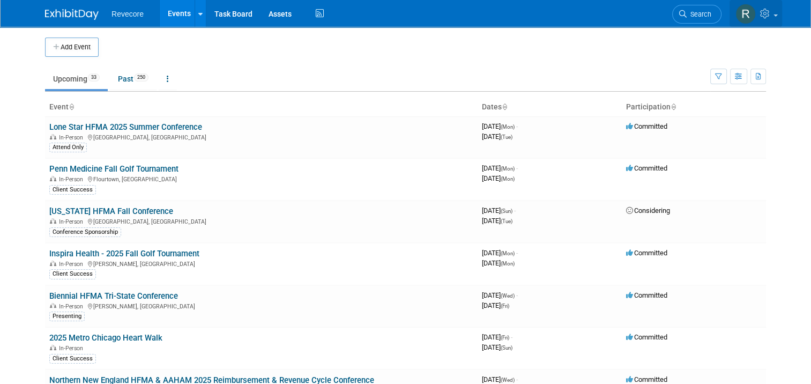
click at [782, 26] on link at bounding box center [756, 13] width 53 height 27
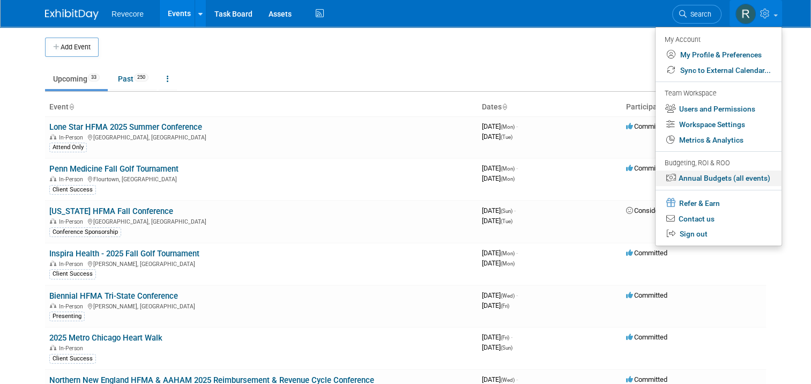
click at [763, 182] on link "Annual Budgets (all events)" at bounding box center [719, 179] width 126 height 16
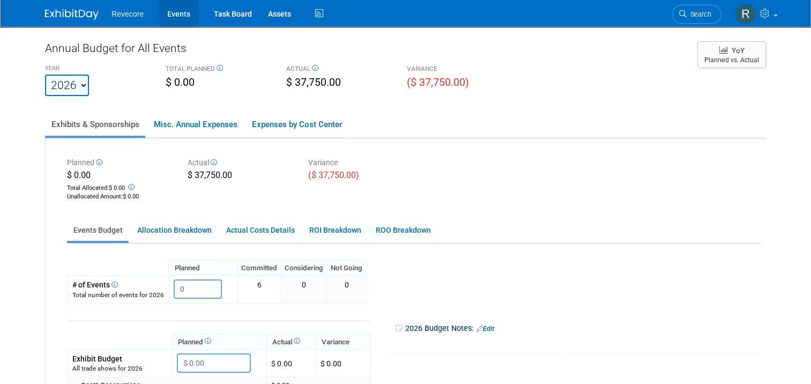
click at [172, 16] on link "Events" at bounding box center [178, 13] width 39 height 27
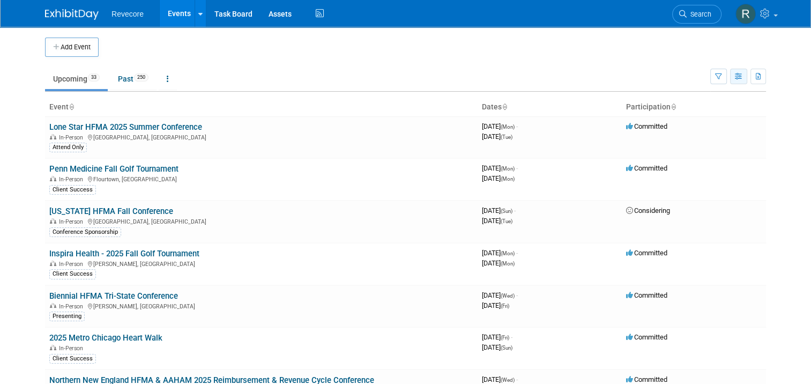
click at [743, 76] on icon "button" at bounding box center [739, 76] width 8 height 7
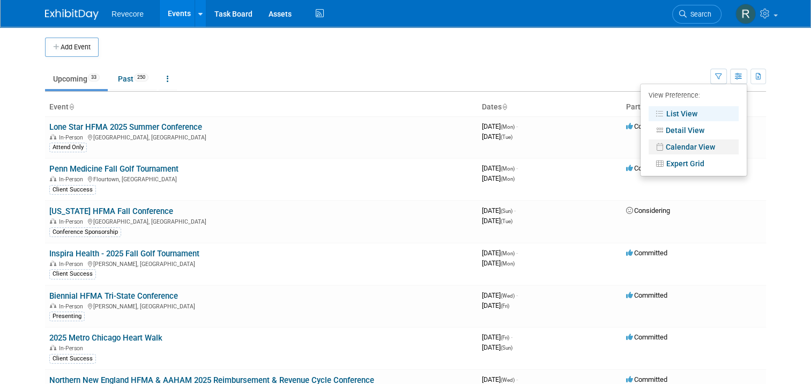
click at [715, 144] on link "Calendar View" at bounding box center [694, 146] width 90 height 15
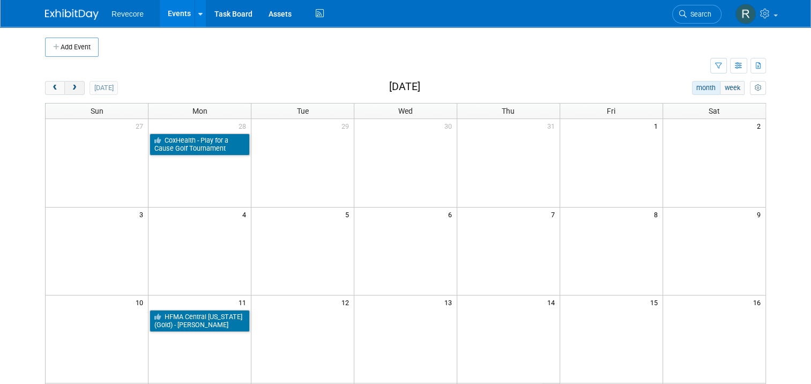
click at [68, 94] on button "next" at bounding box center [74, 88] width 20 height 14
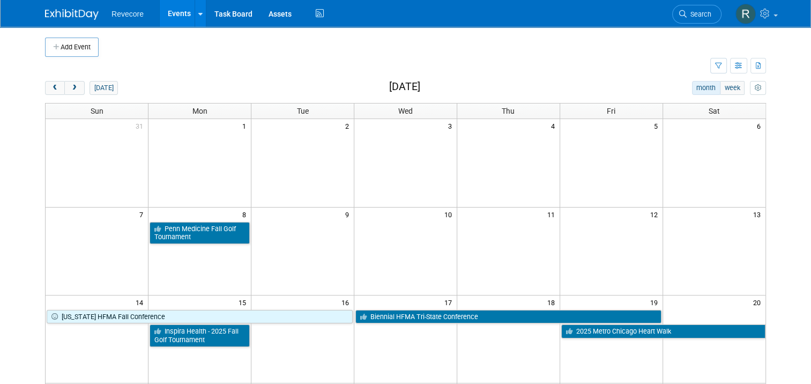
click at [161, 18] on link "Events" at bounding box center [179, 13] width 39 height 27
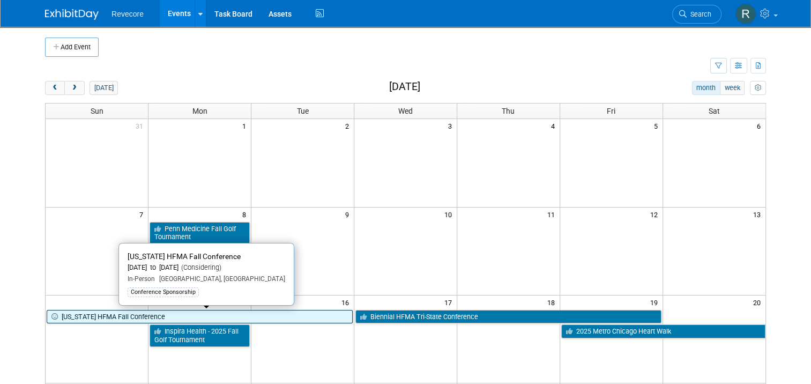
click at [308, 315] on link "[US_STATE] HFMA Fall Conference" at bounding box center [200, 317] width 306 height 14
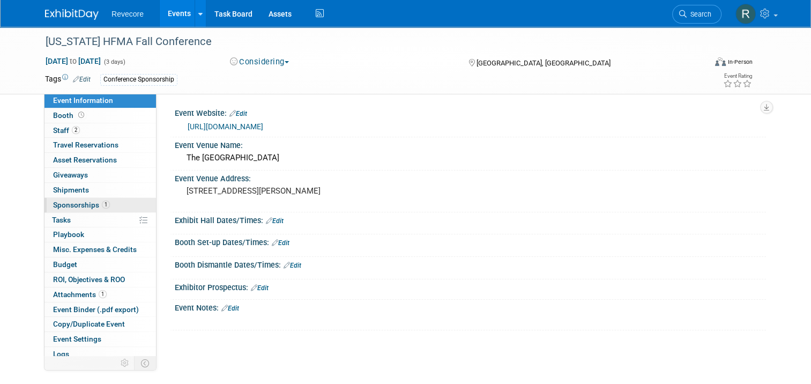
click at [93, 205] on span "Sponsorships 1" at bounding box center [81, 205] width 57 height 9
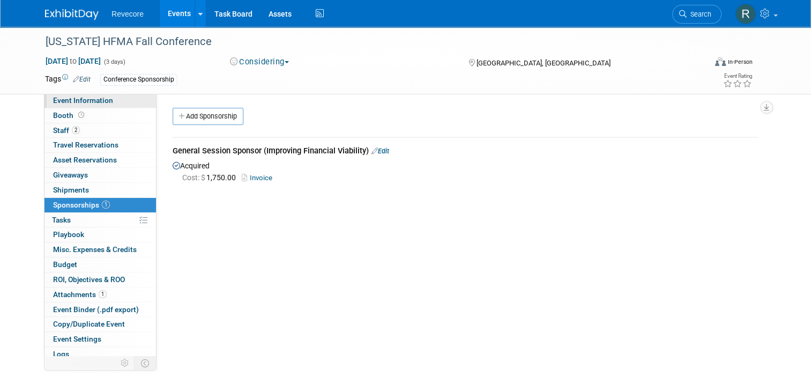
click at [90, 101] on span "Event Information" at bounding box center [83, 100] width 60 height 9
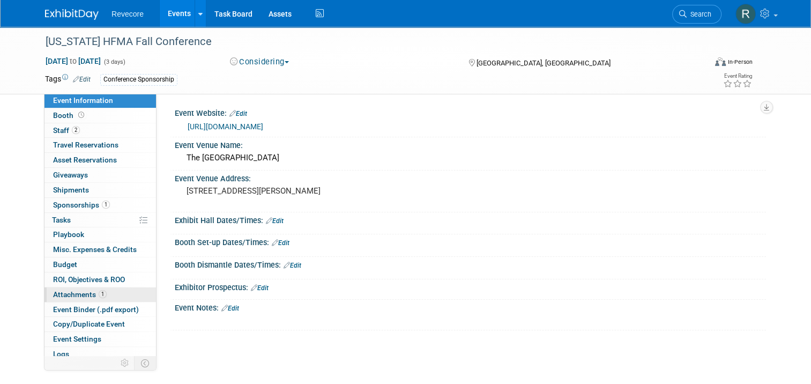
click at [112, 296] on link "1 Attachments 1" at bounding box center [101, 294] width 112 height 14
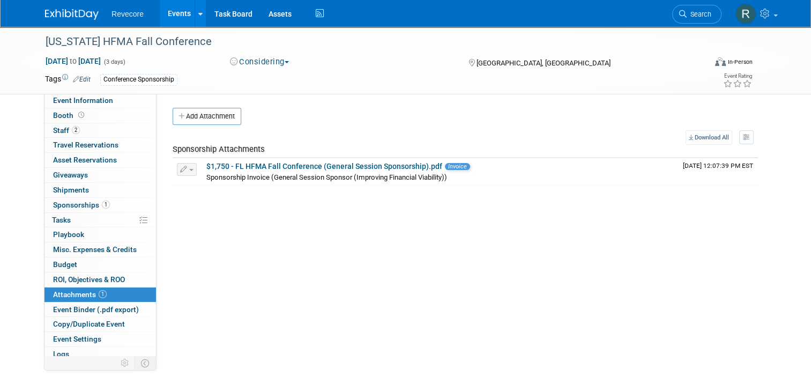
click at [291, 64] on button "Considering" at bounding box center [259, 61] width 67 height 11
click at [283, 80] on link "Committed" at bounding box center [269, 79] width 85 height 15
click at [129, 202] on link "1 Sponsorships 1" at bounding box center [101, 205] width 112 height 14
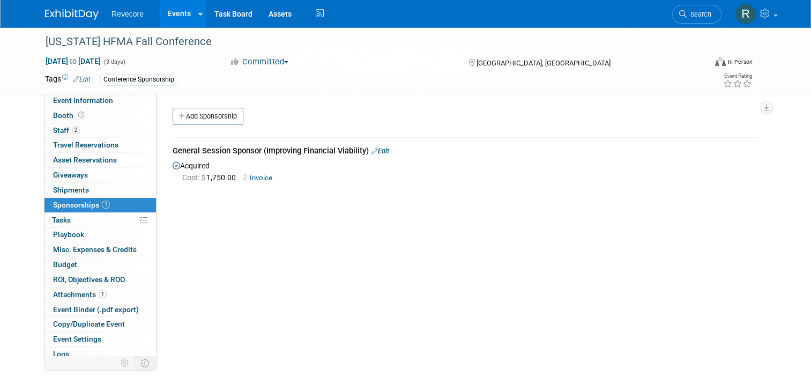
click at [172, 23] on link "Events" at bounding box center [179, 13] width 39 height 27
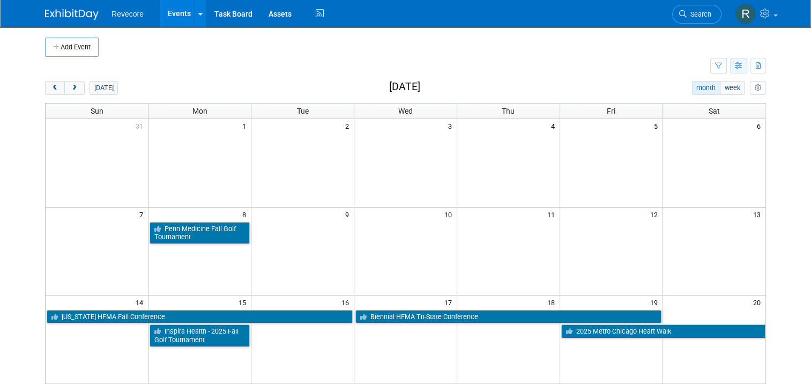
click at [743, 67] on icon "button" at bounding box center [739, 66] width 8 height 7
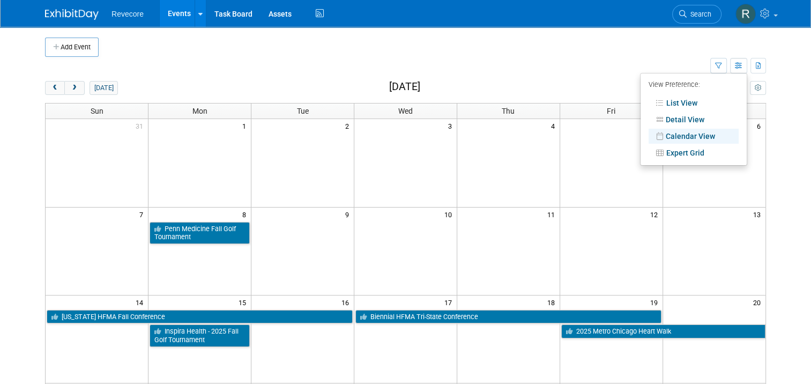
click at [702, 135] on link "Calendar View" at bounding box center [694, 136] width 90 height 15
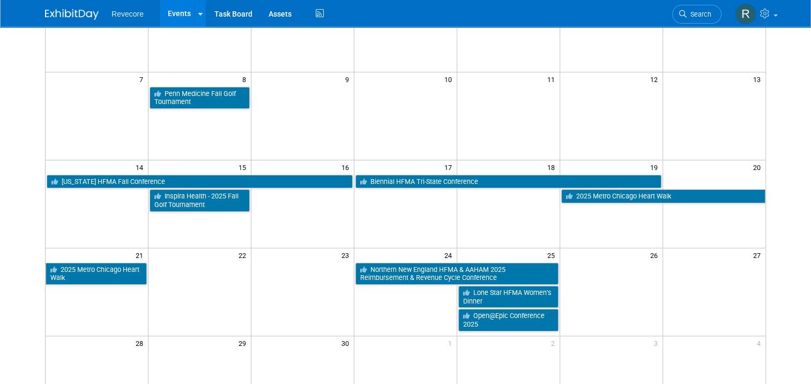
scroll to position [161, 0]
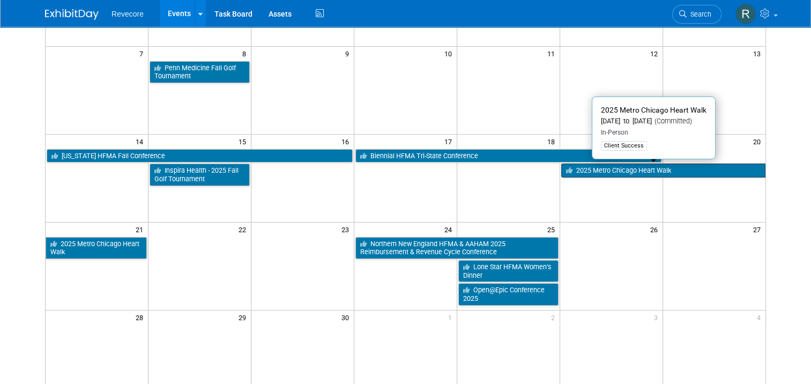
click at [624, 173] on link "2025 Metro Chicago Heart Walk" at bounding box center [664, 171] width 204 height 14
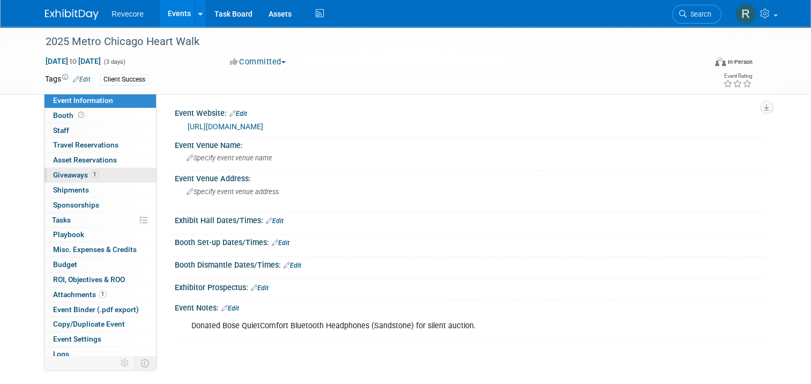
click at [91, 176] on span "1" at bounding box center [95, 175] width 8 height 8
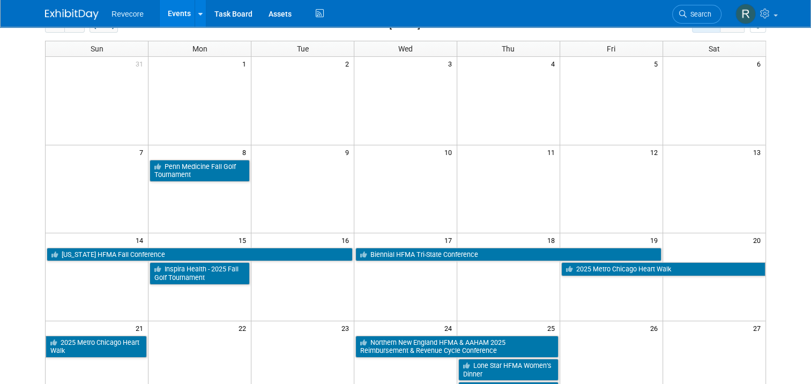
scroll to position [54, 0]
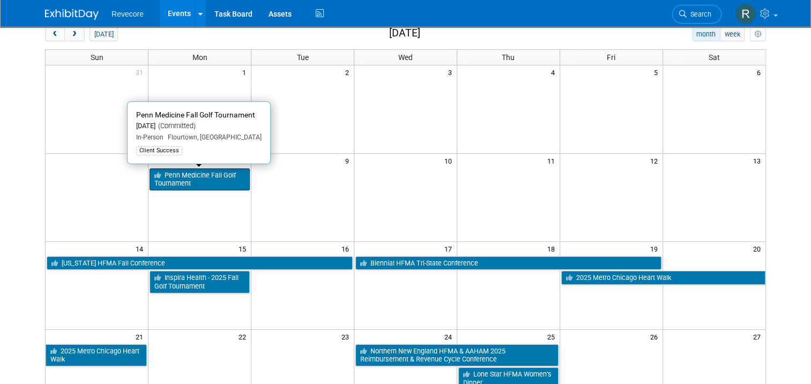
click at [196, 188] on link "Penn Medicine Fall Golf Tournament" at bounding box center [200, 179] width 100 height 22
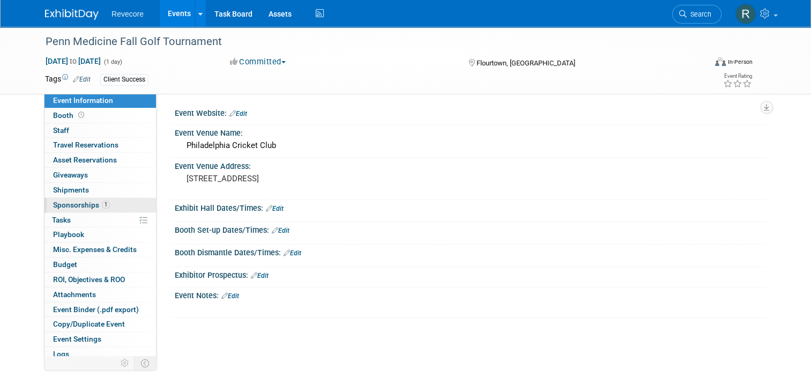
click at [67, 211] on link "1 Sponsorships 1" at bounding box center [101, 205] width 112 height 14
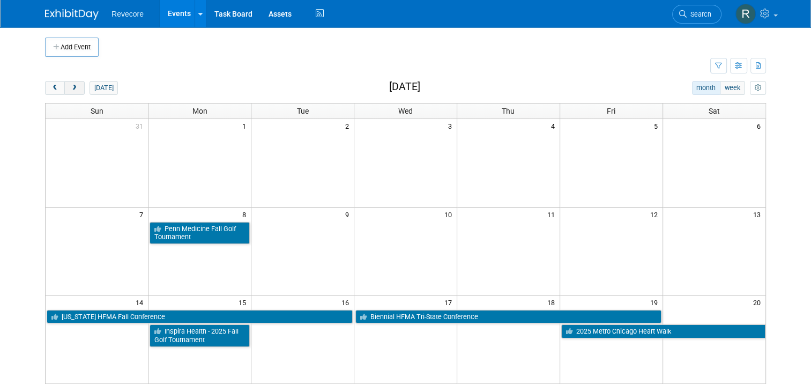
drag, startPoint x: 65, startPoint y: 87, endPoint x: 77, endPoint y: 89, distance: 12.4
click at [70, 87] on span "next" at bounding box center [74, 88] width 8 height 7
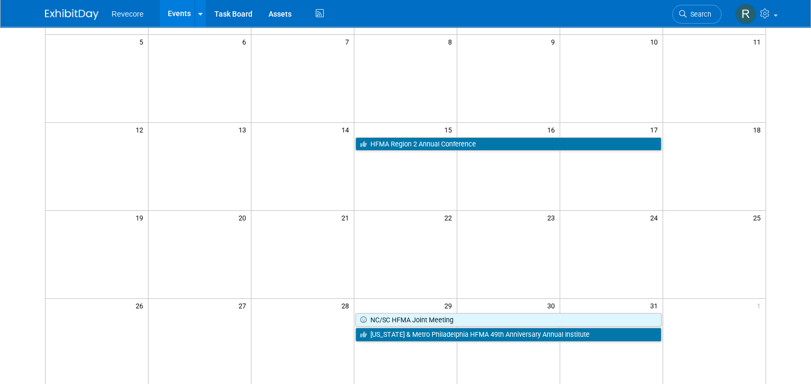
scroll to position [54, 0]
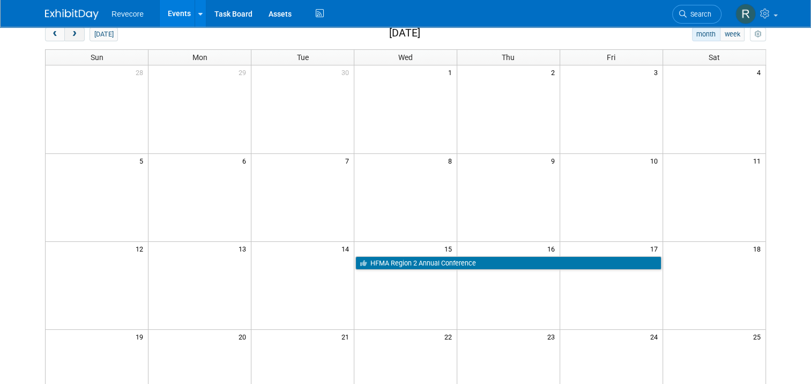
click at [66, 38] on button "next" at bounding box center [74, 34] width 20 height 14
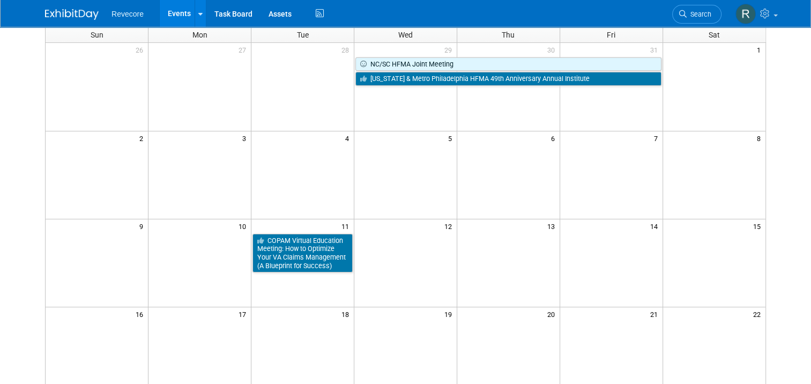
scroll to position [0, 0]
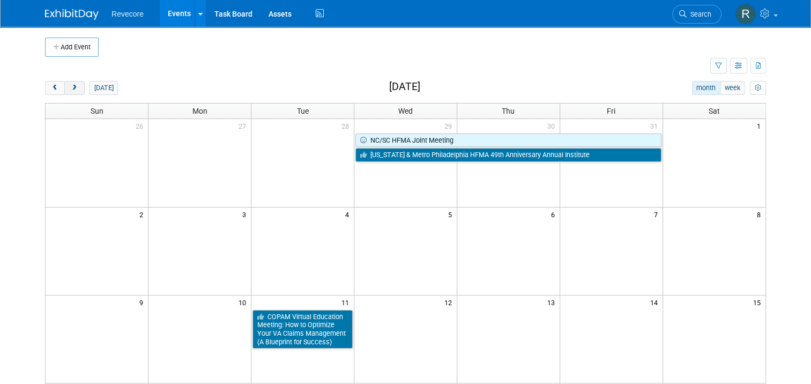
click at [72, 91] on button "next" at bounding box center [74, 88] width 20 height 14
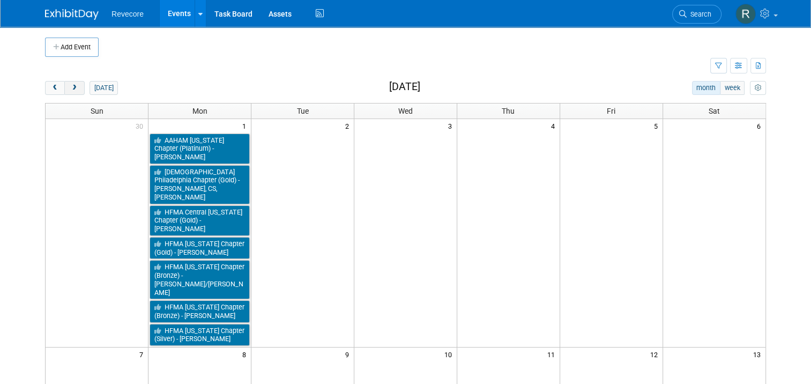
click at [74, 86] on button "next" at bounding box center [74, 88] width 20 height 14
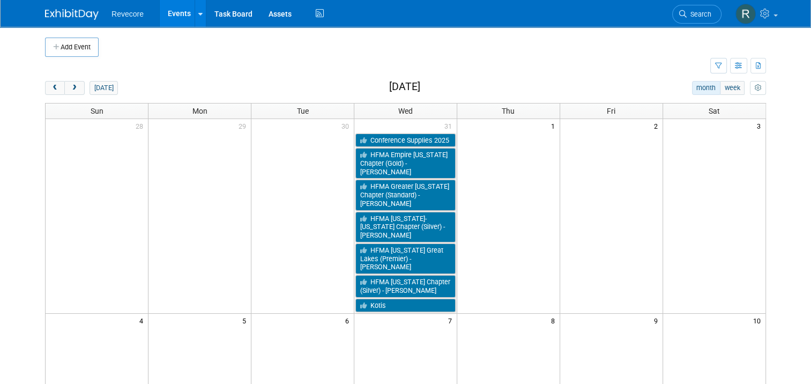
click at [164, 16] on link "Events" at bounding box center [179, 13] width 39 height 27
drag, startPoint x: 0, startPoint y: 0, endPoint x: 748, endPoint y: 66, distance: 751.1
click at [743, 66] on icon "button" at bounding box center [739, 66] width 8 height 7
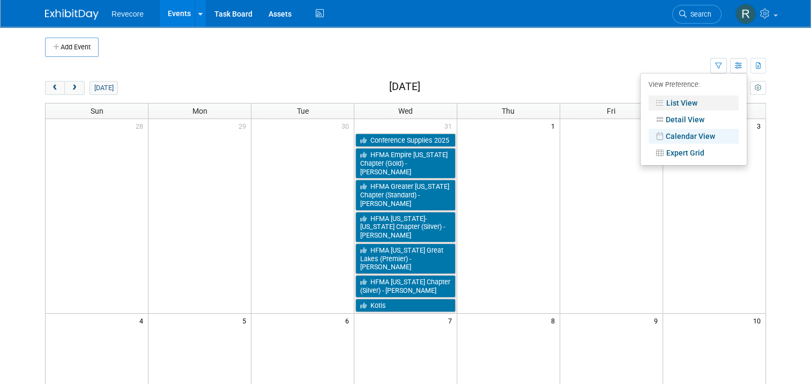
click at [692, 104] on link "List View" at bounding box center [694, 102] width 90 height 15
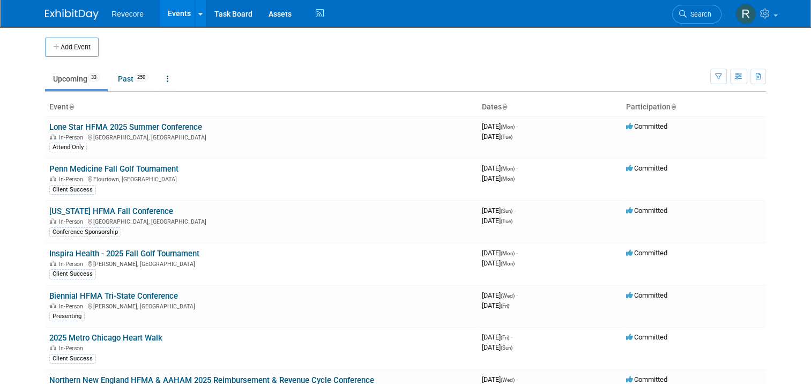
click at [472, 40] on td at bounding box center [415, 47] width 633 height 19
